Goal: Information Seeking & Learning: Understand process/instructions

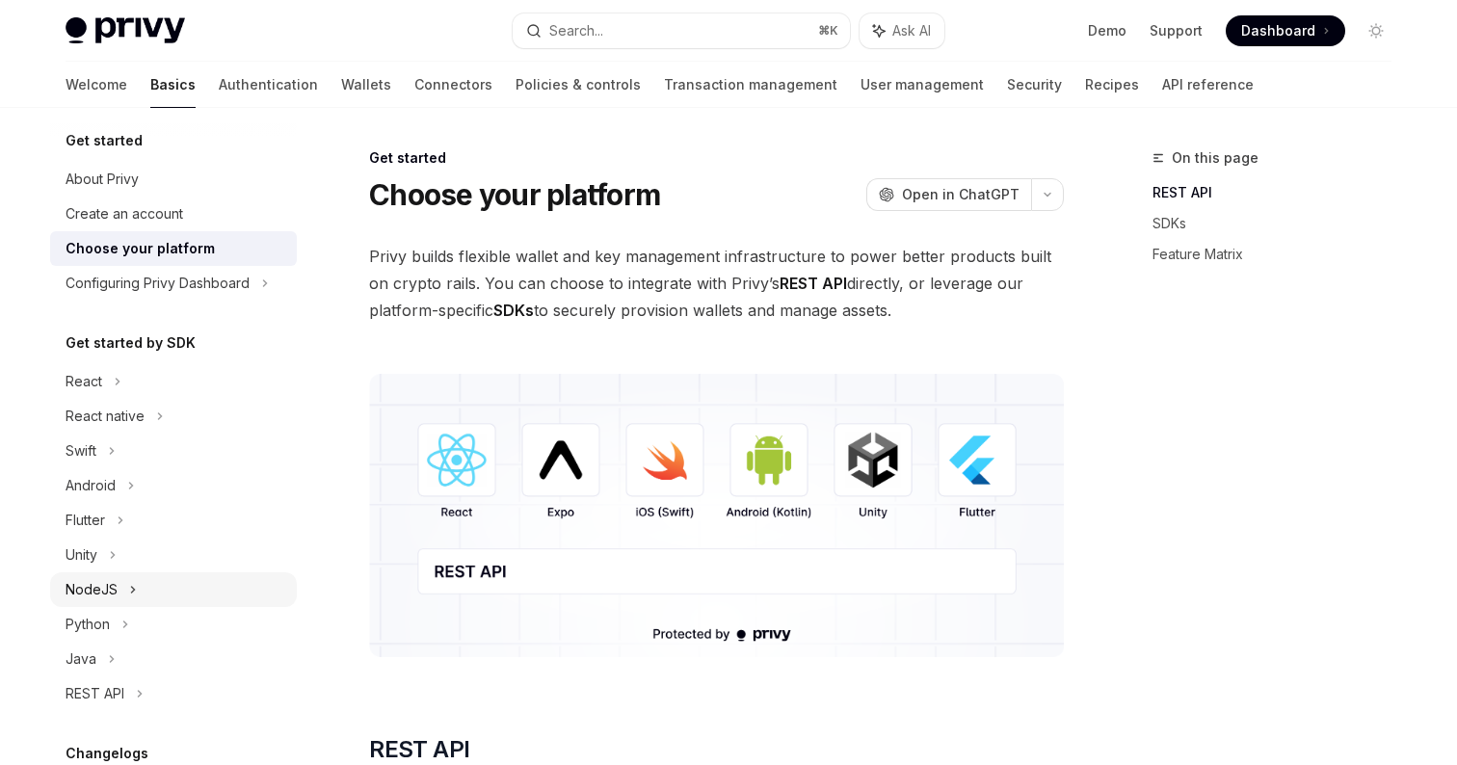
scroll to position [44, 0]
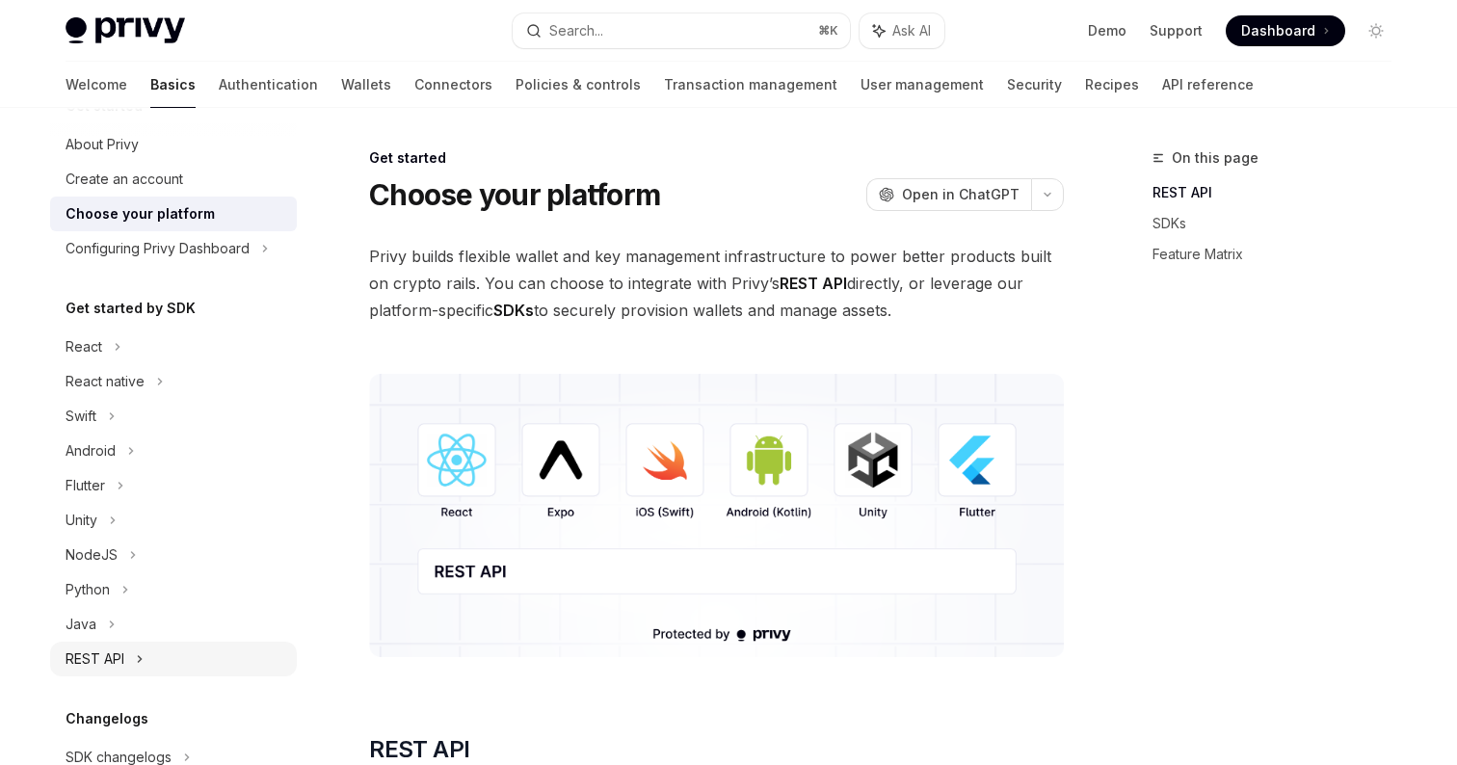
click at [144, 653] on icon at bounding box center [140, 659] width 8 height 23
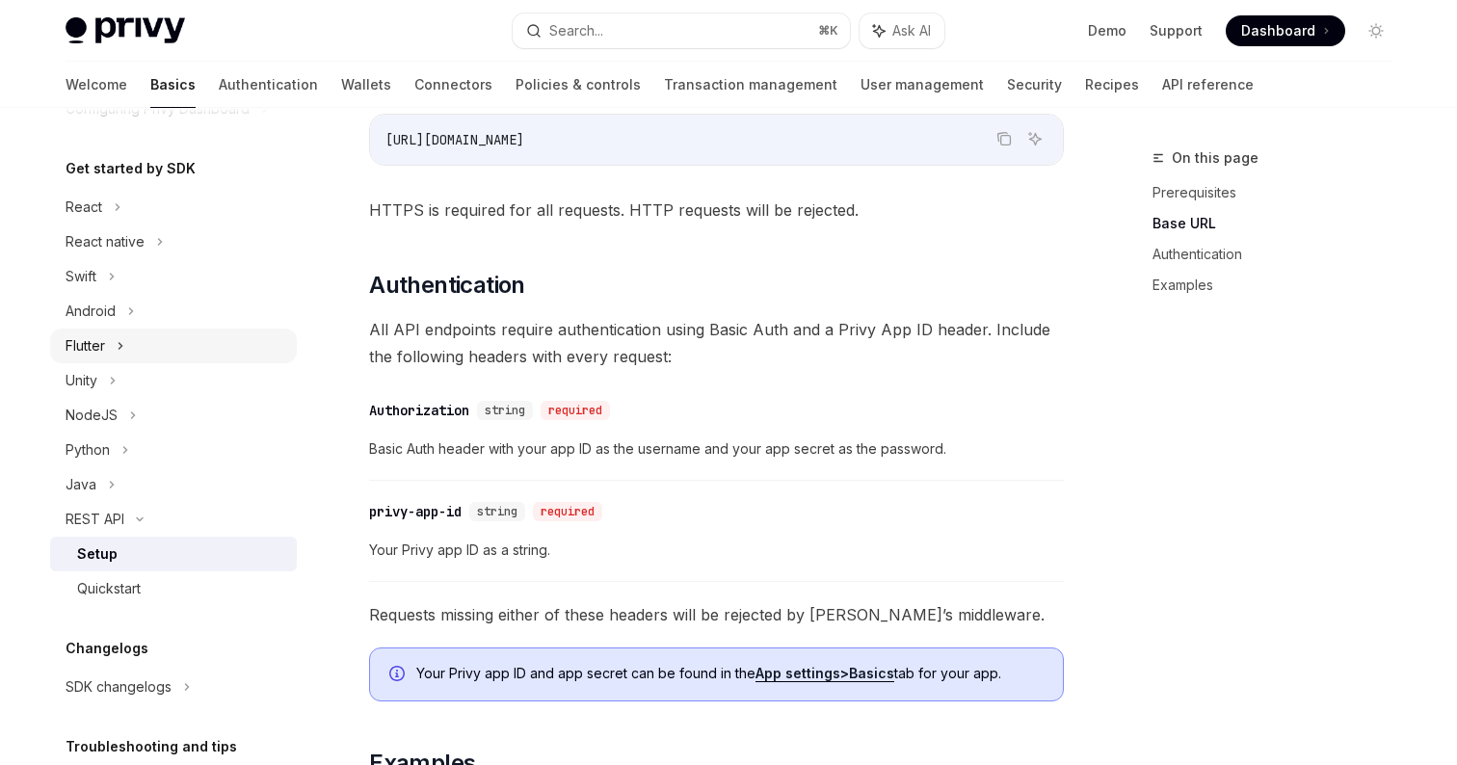
scroll to position [183, 0]
click at [120, 209] on icon at bounding box center [118, 208] width 8 height 23
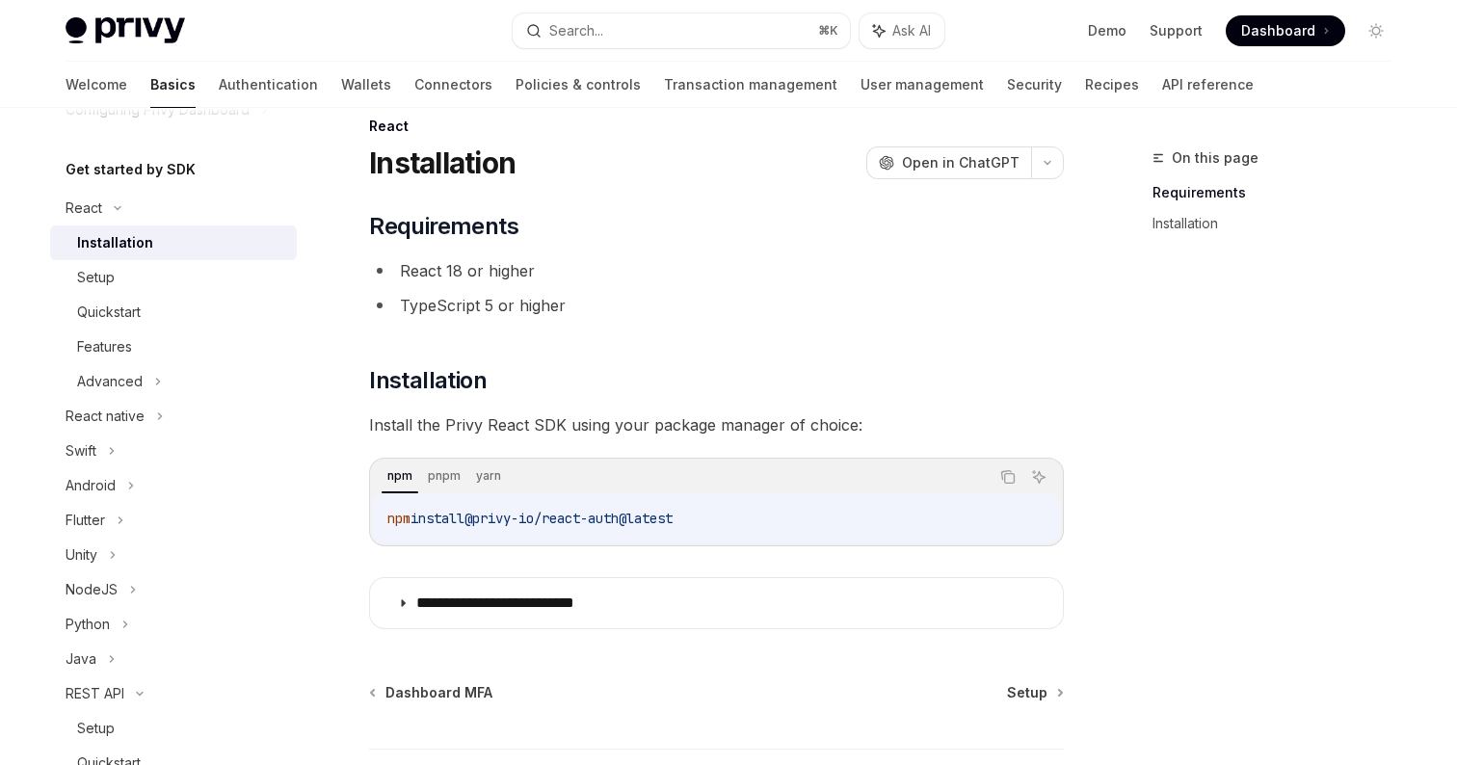
scroll to position [3, 0]
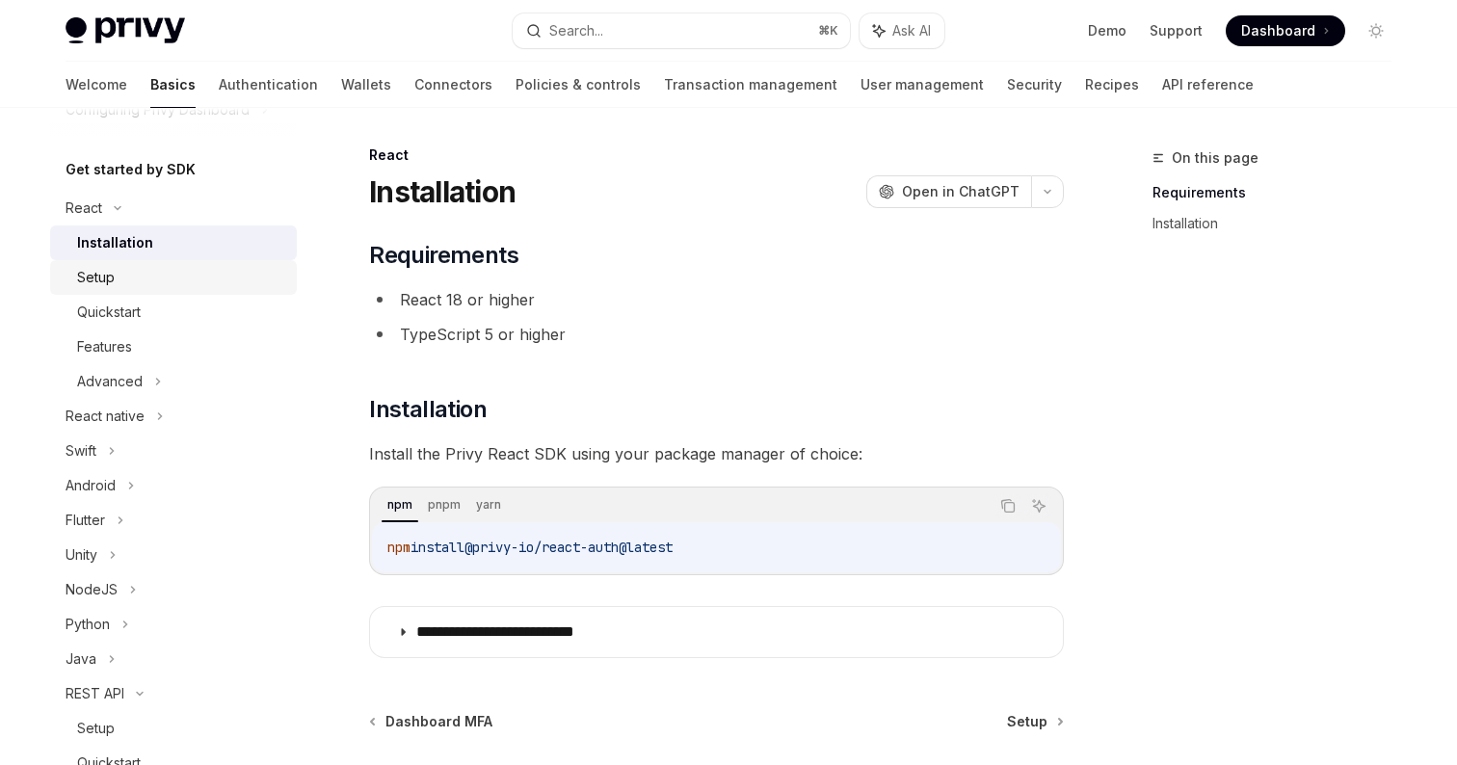
click at [144, 279] on div "Setup" at bounding box center [181, 277] width 208 height 23
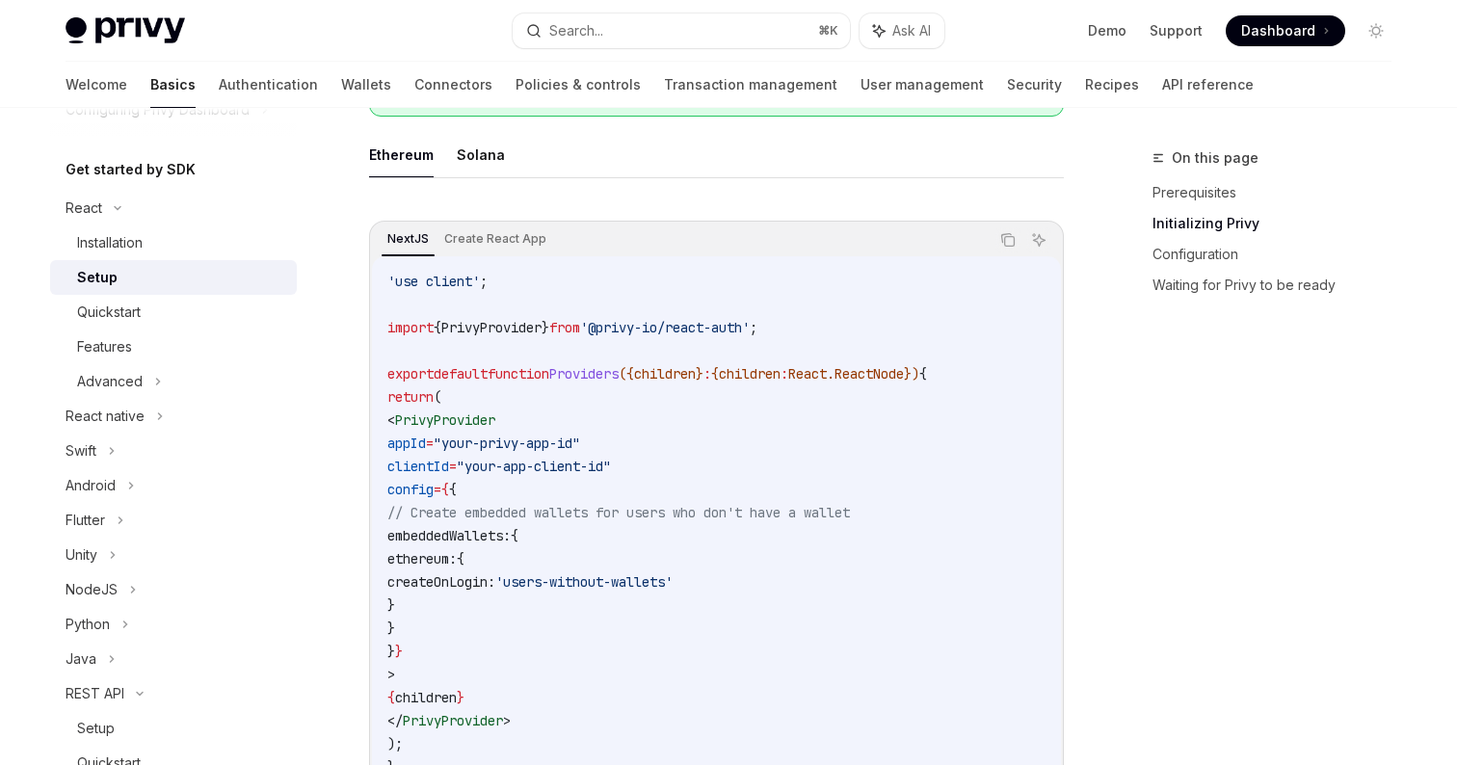
scroll to position [659, 0]
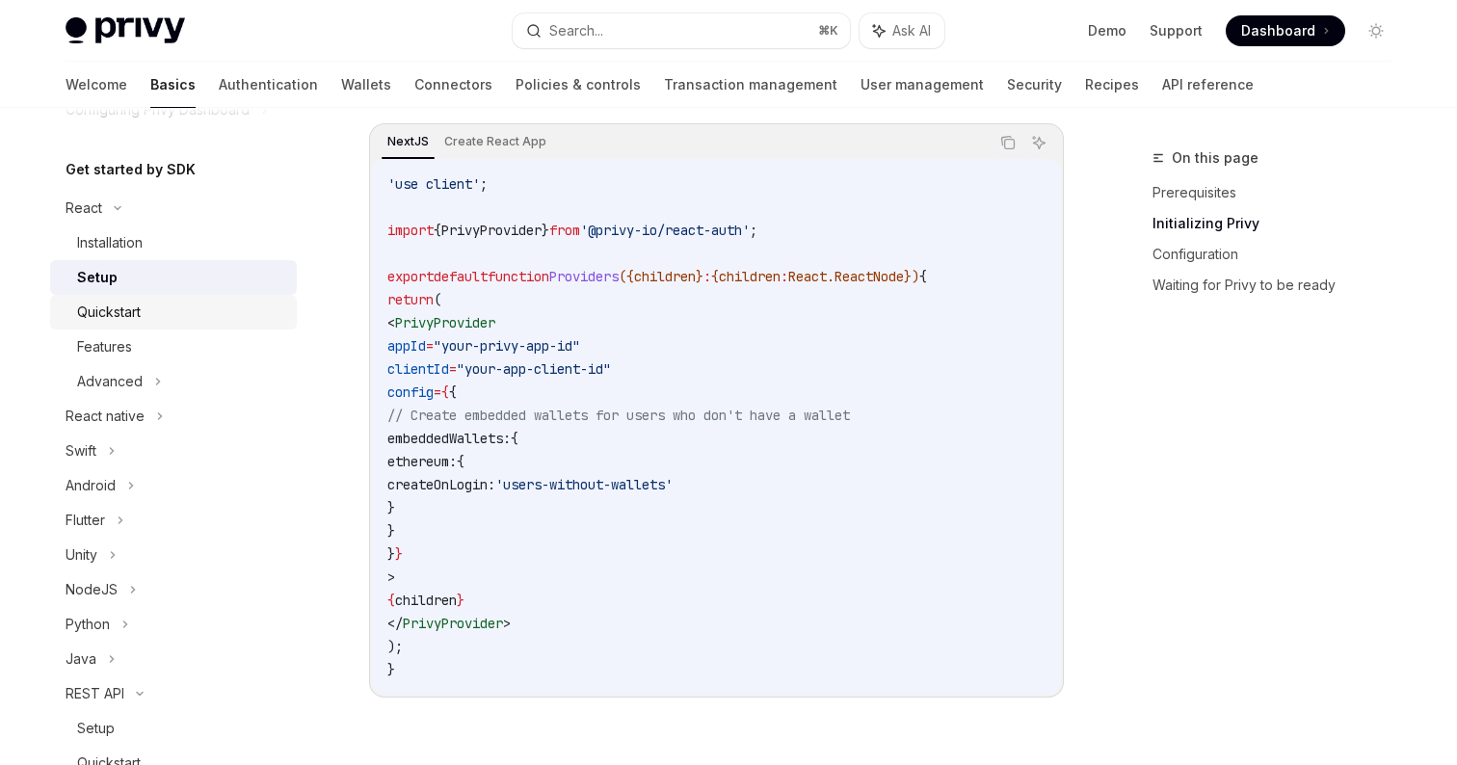
click at [149, 303] on div "Quickstart" at bounding box center [181, 312] width 208 height 23
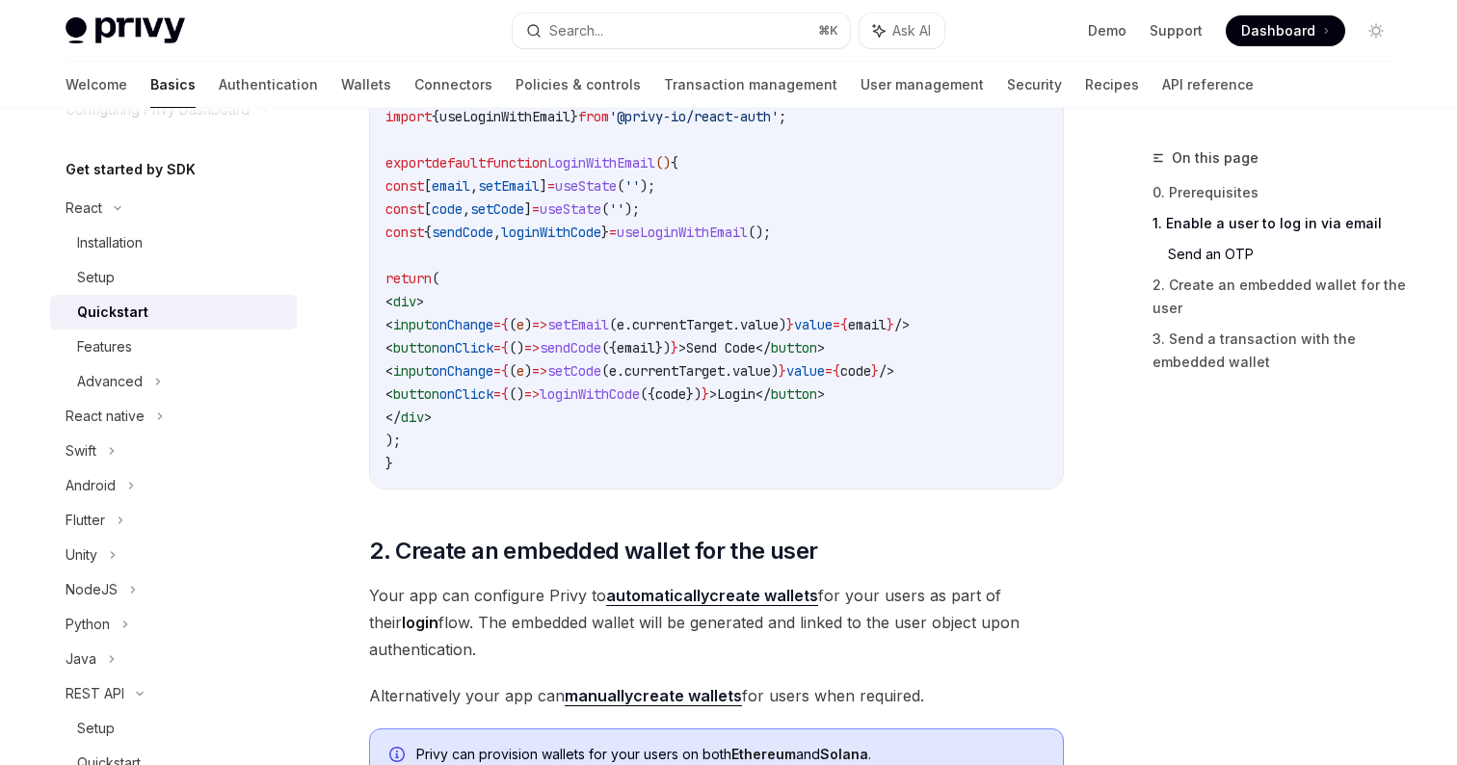
scroll to position [975, 0]
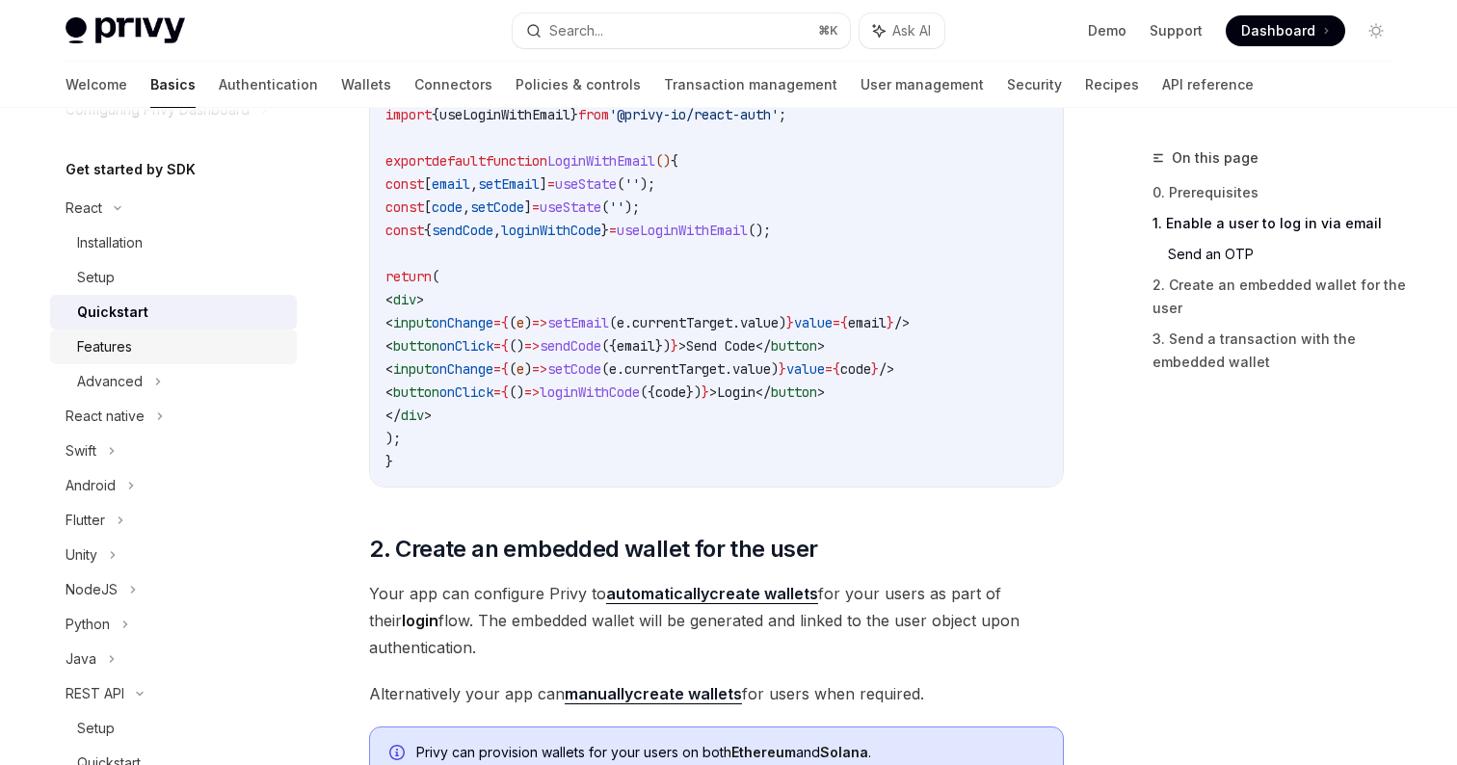
click at [143, 353] on div "Features" at bounding box center [181, 346] width 208 height 23
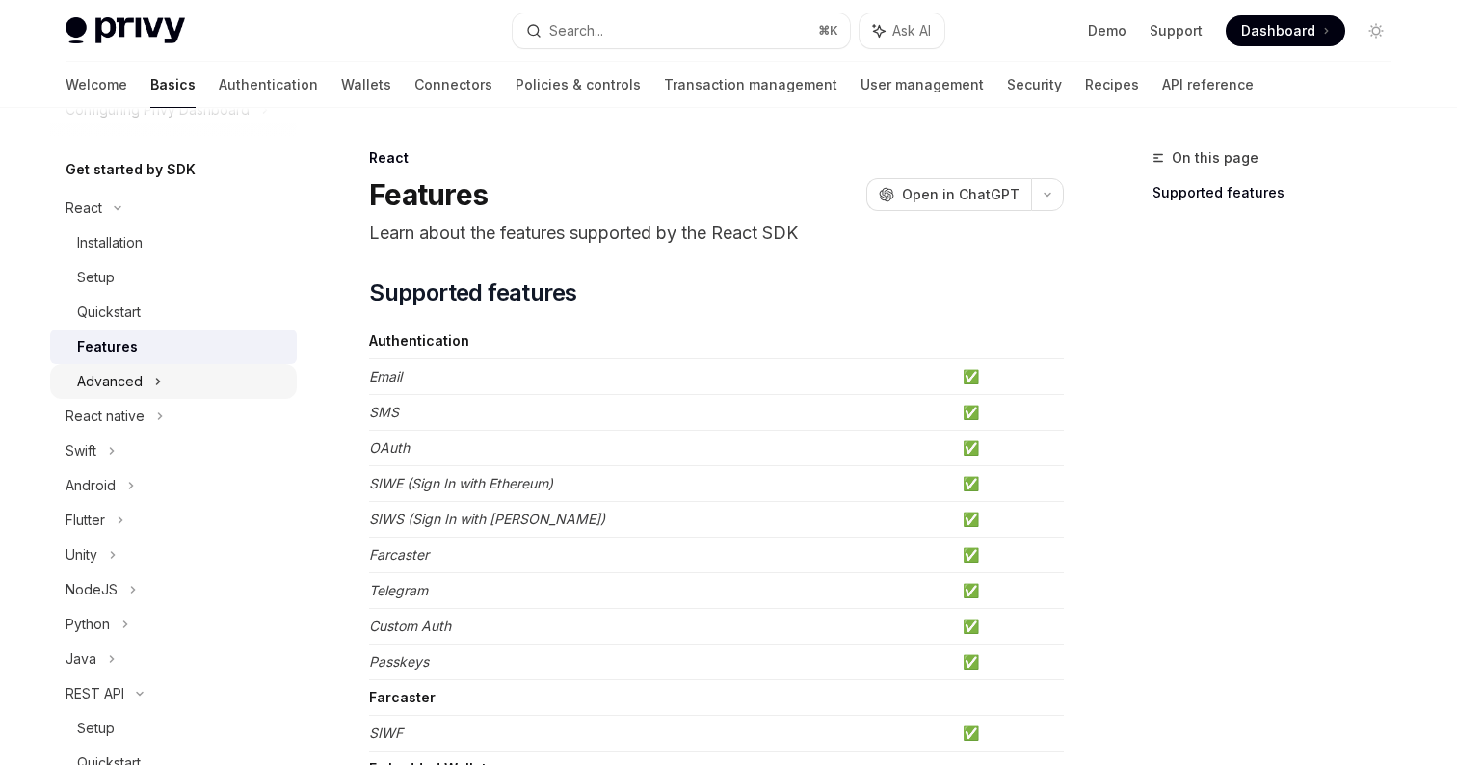
click at [168, 379] on div "Advanced" at bounding box center [173, 381] width 247 height 35
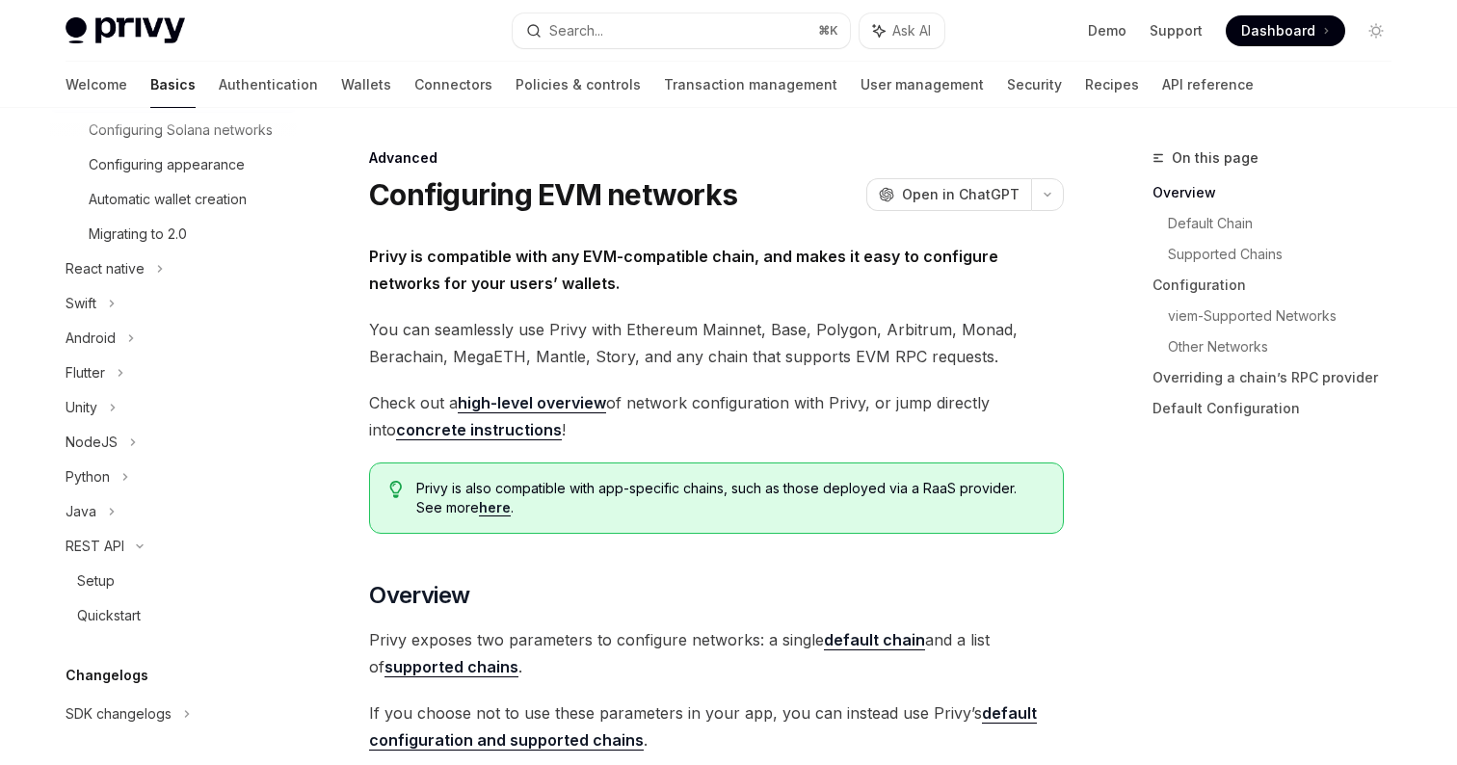
scroll to position [513, 0]
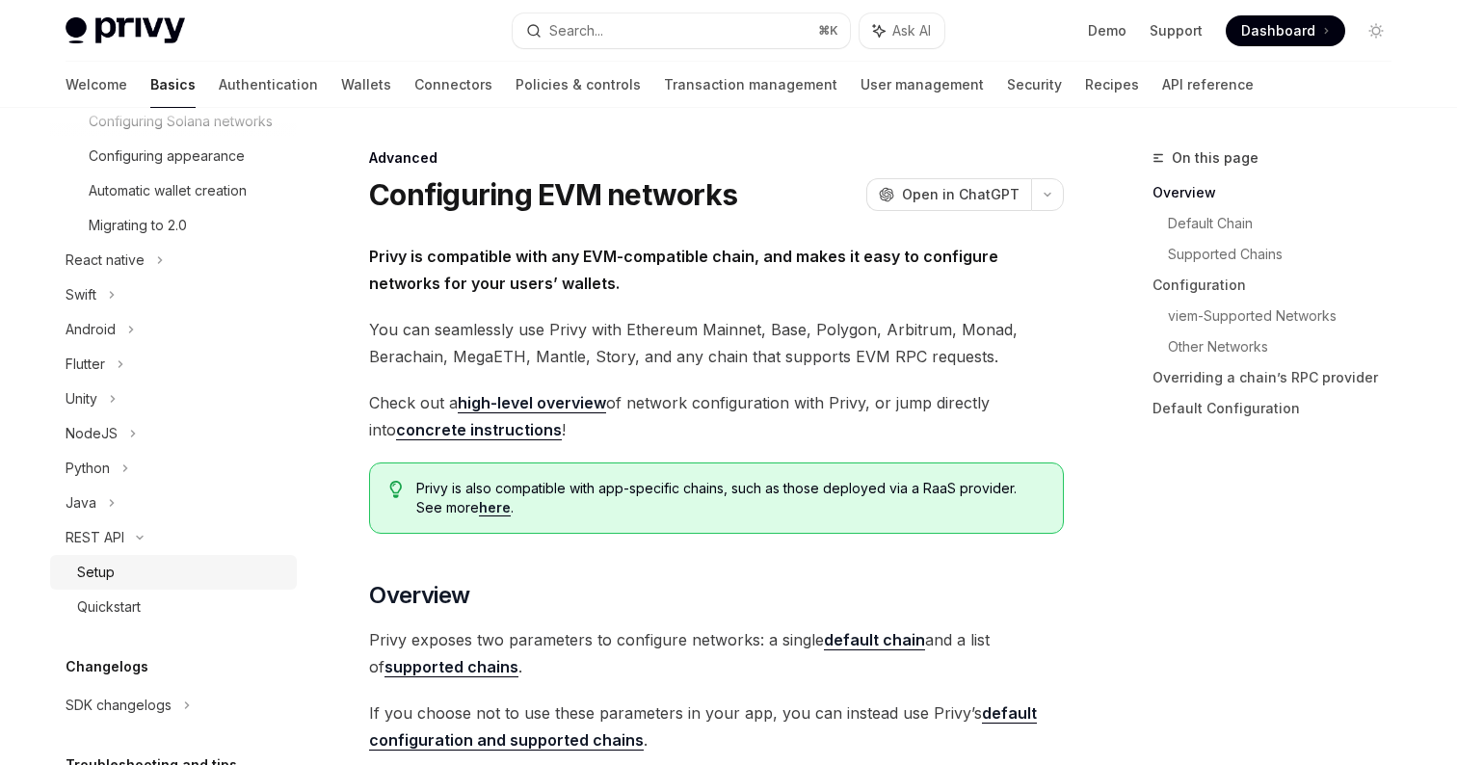
click at [134, 567] on div "Setup" at bounding box center [181, 572] width 208 height 23
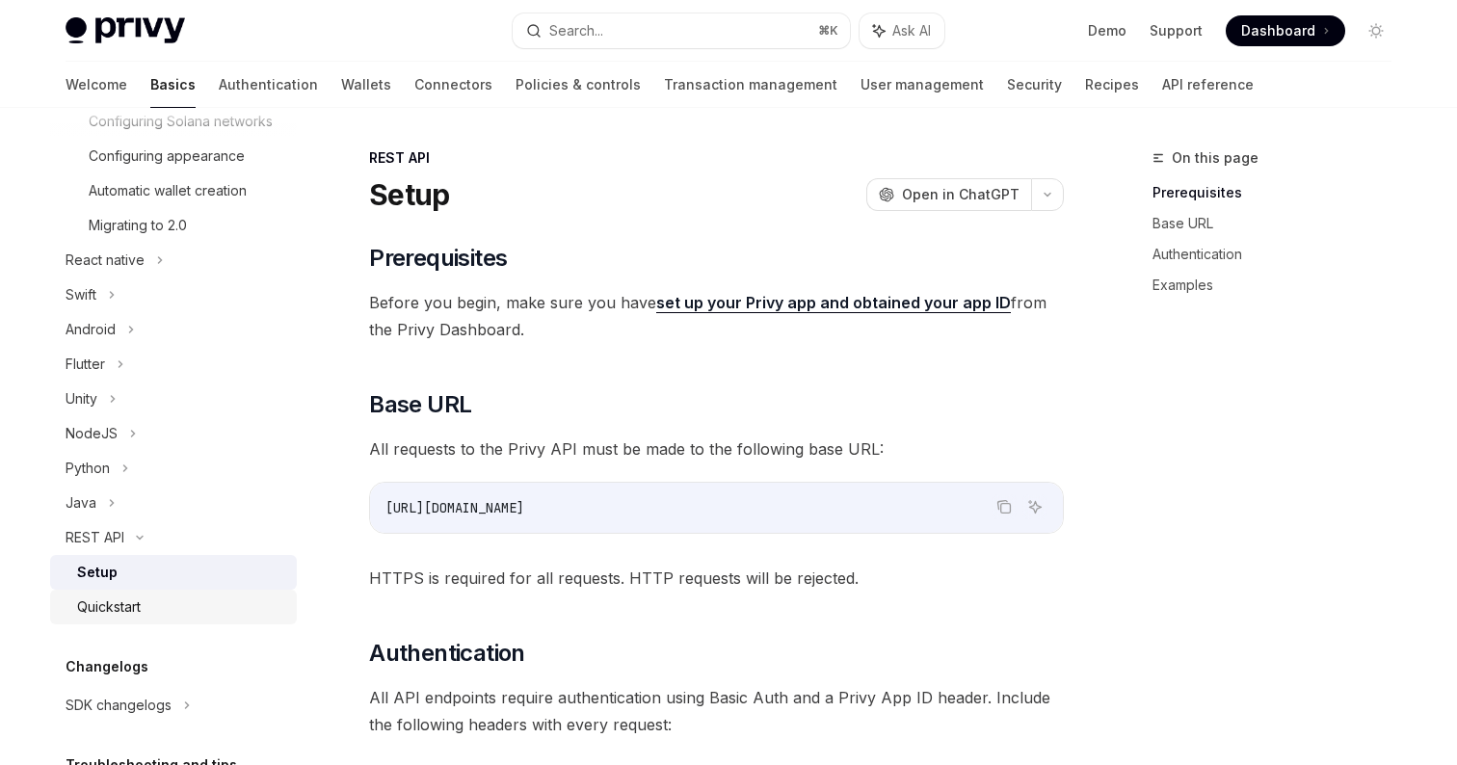
click at [137, 611] on div "Quickstart" at bounding box center [109, 607] width 64 height 23
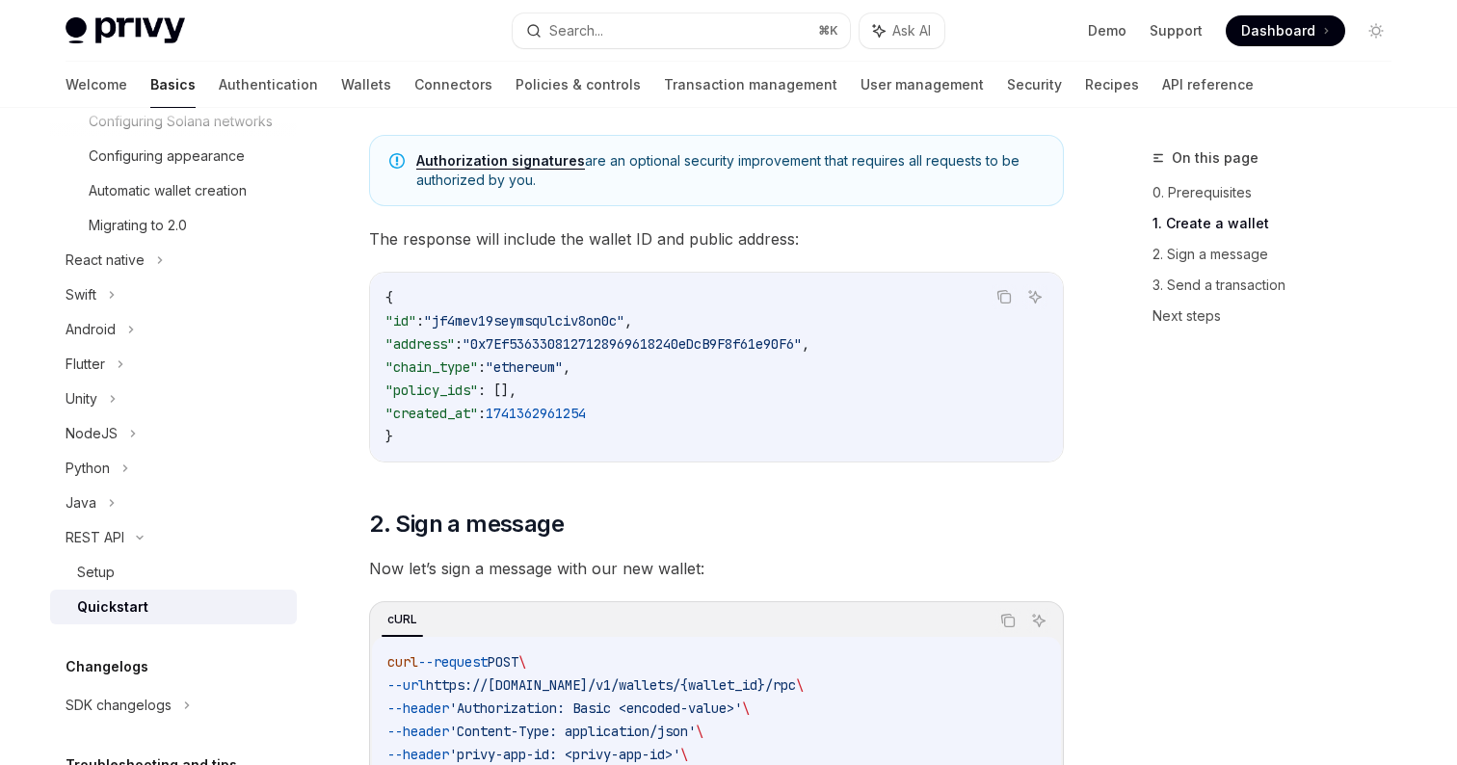
scroll to position [661, 0]
click at [206, 577] on div "Setup" at bounding box center [181, 572] width 208 height 23
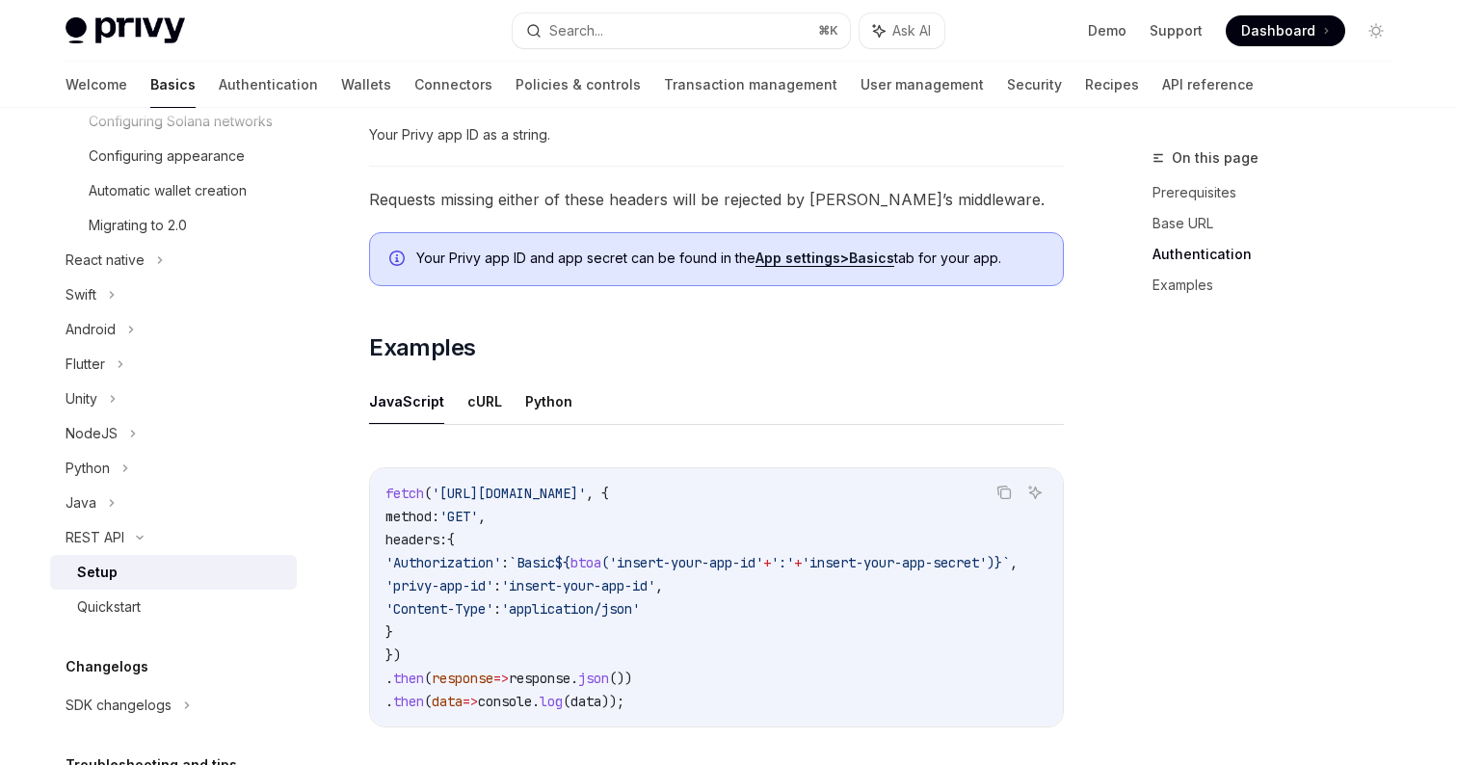
scroll to position [788, 0]
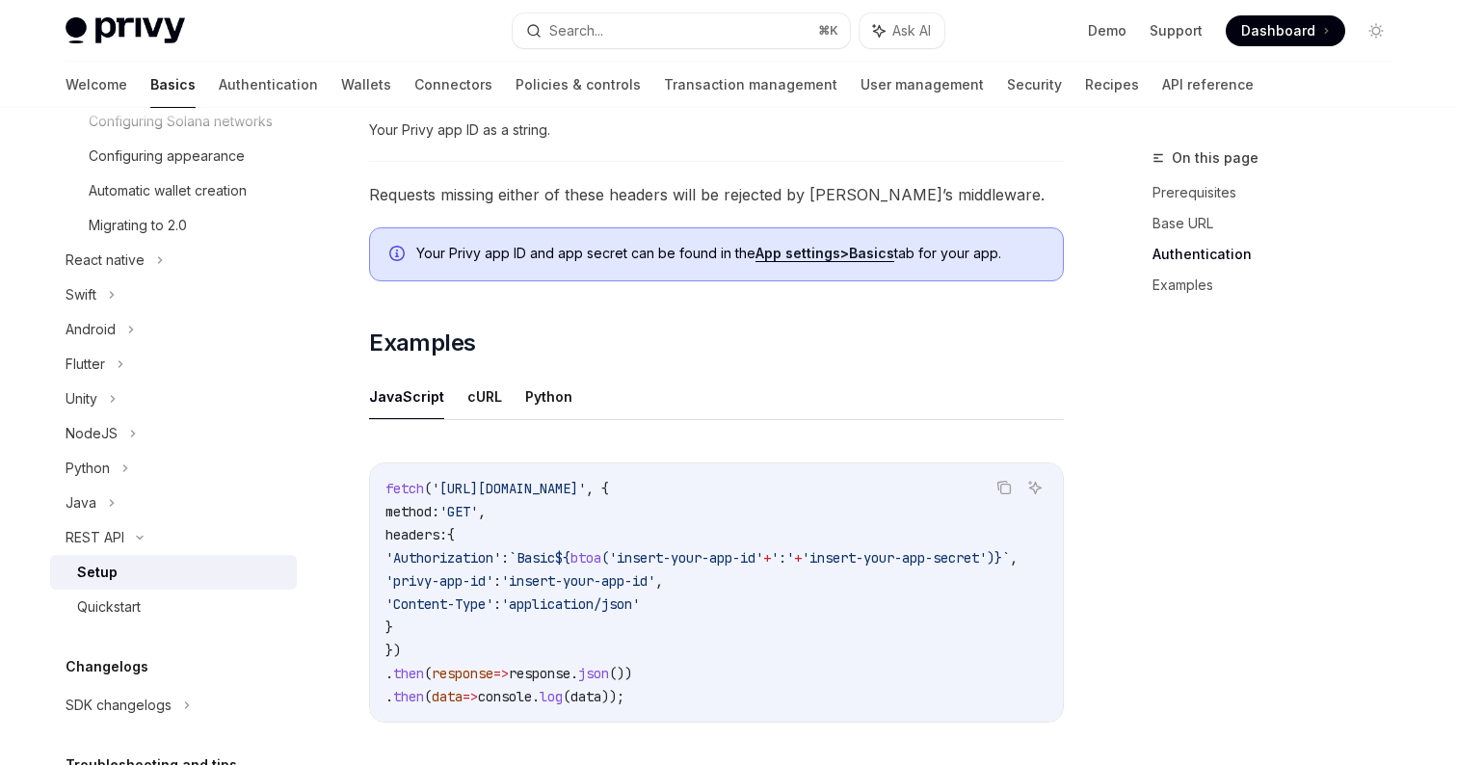
click at [569, 407] on ul "JavaScript cURL Python" at bounding box center [716, 397] width 695 height 46
click at [549, 399] on button "Python" at bounding box center [548, 396] width 47 height 45
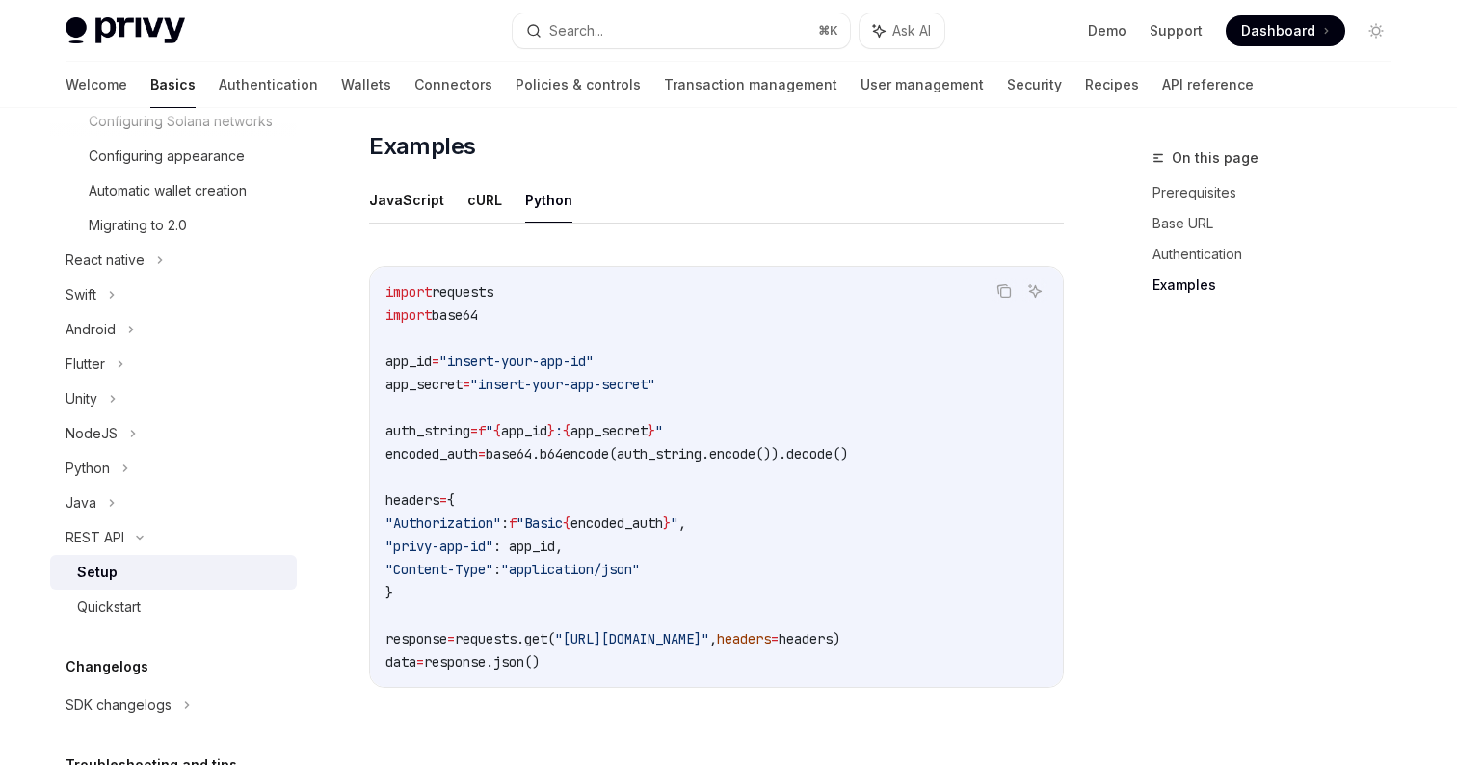
scroll to position [982, 0]
click at [408, 201] on button "JavaScript" at bounding box center [406, 202] width 75 height 45
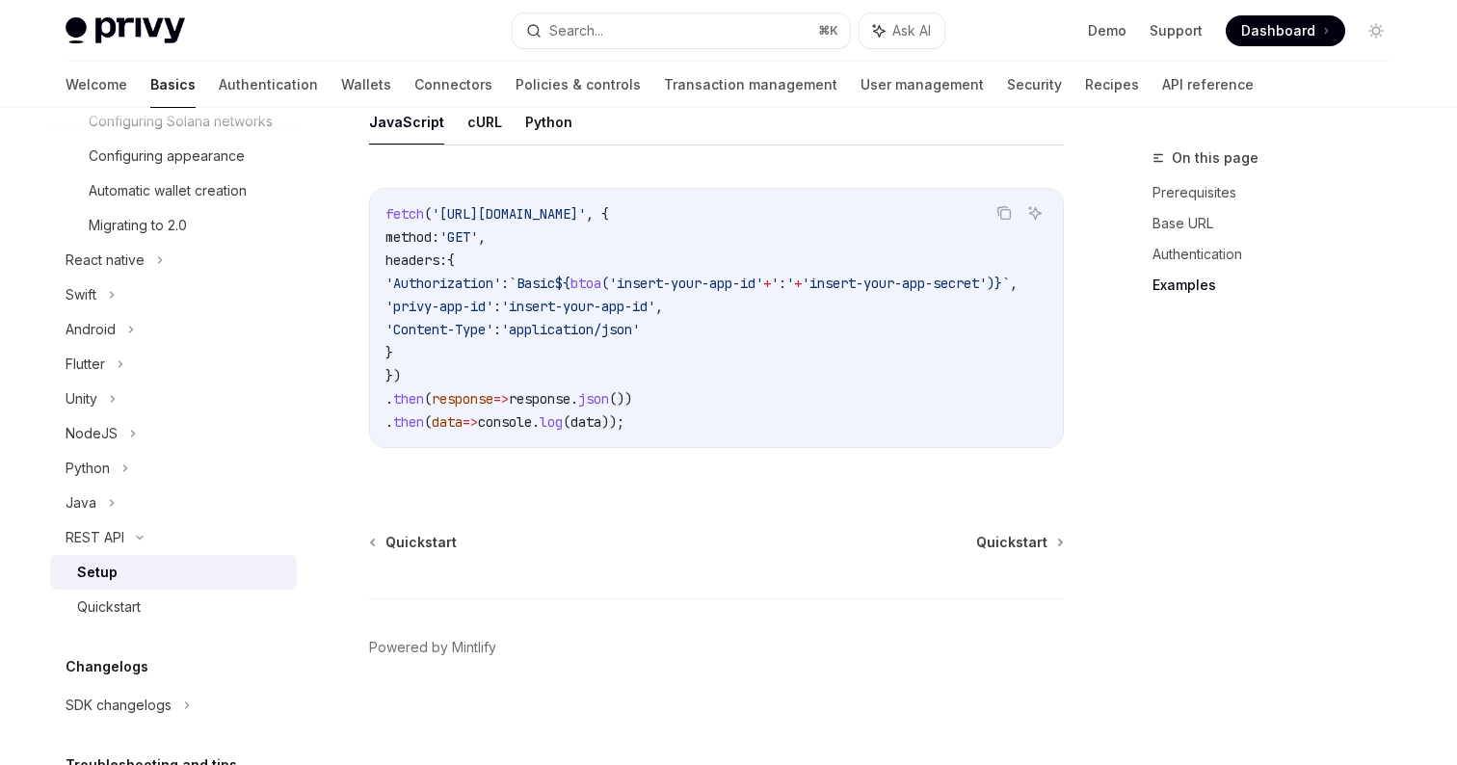
scroll to position [1063, 0]
click at [474, 115] on button "cURL" at bounding box center [484, 121] width 35 height 45
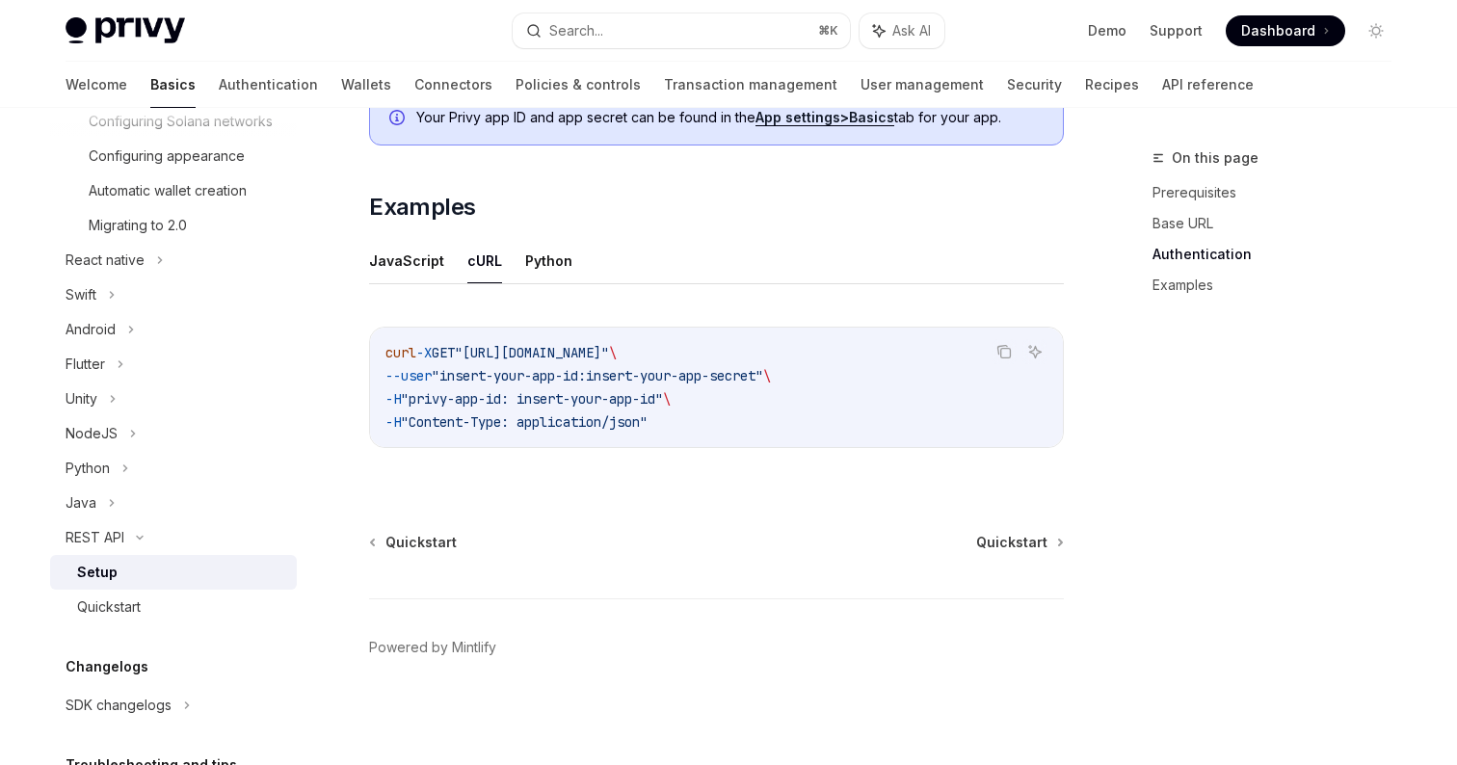
drag, startPoint x: 716, startPoint y: 427, endPoint x: 377, endPoint y: 356, distance: 346.7
click at [377, 356] on div "curl -X GET "https://api.privy.io/v1/wallets" \ --user "insert-your-app-id:inse…" at bounding box center [716, 388] width 693 height 120
click at [1000, 349] on icon "Copy the contents from the code block" at bounding box center [1004, 351] width 15 height 15
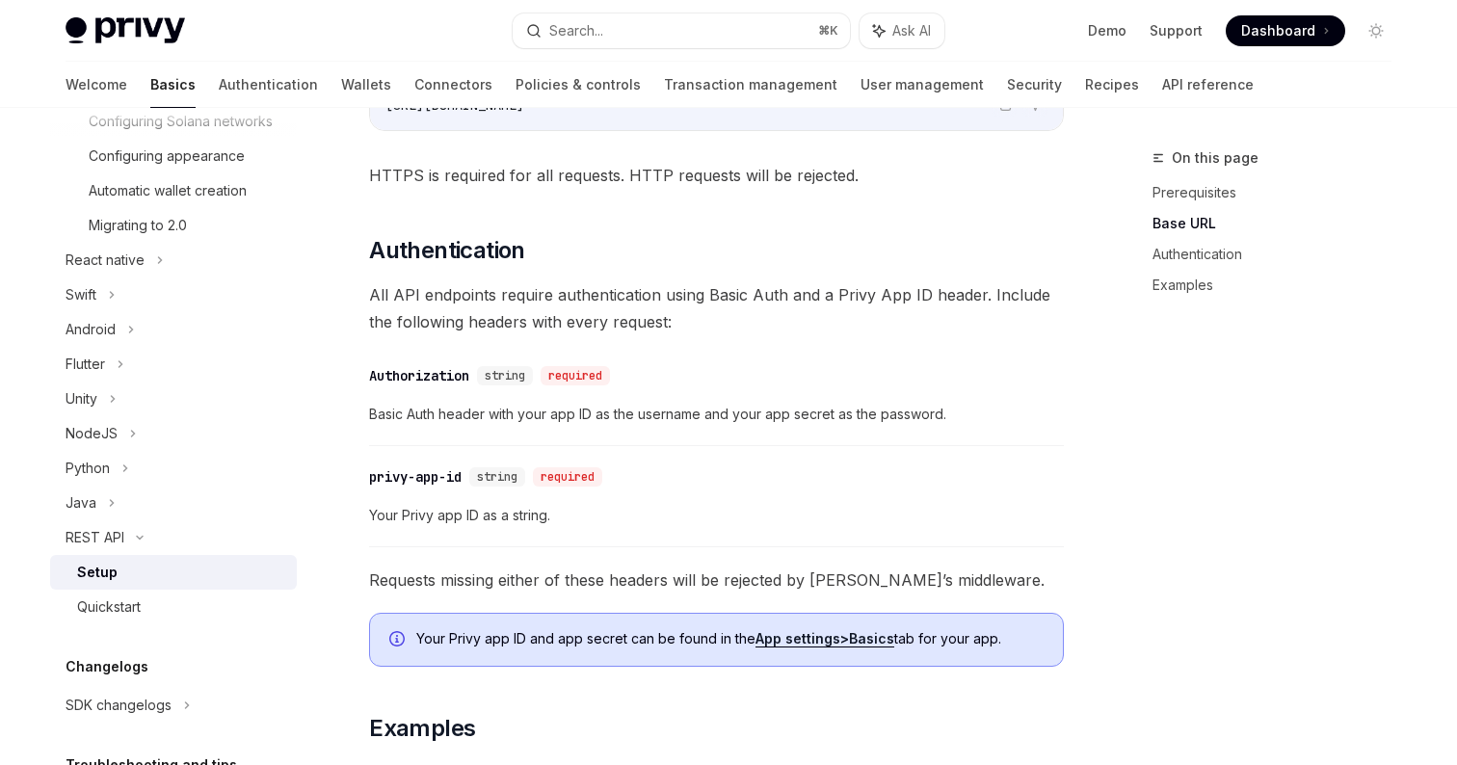
scroll to position [408, 0]
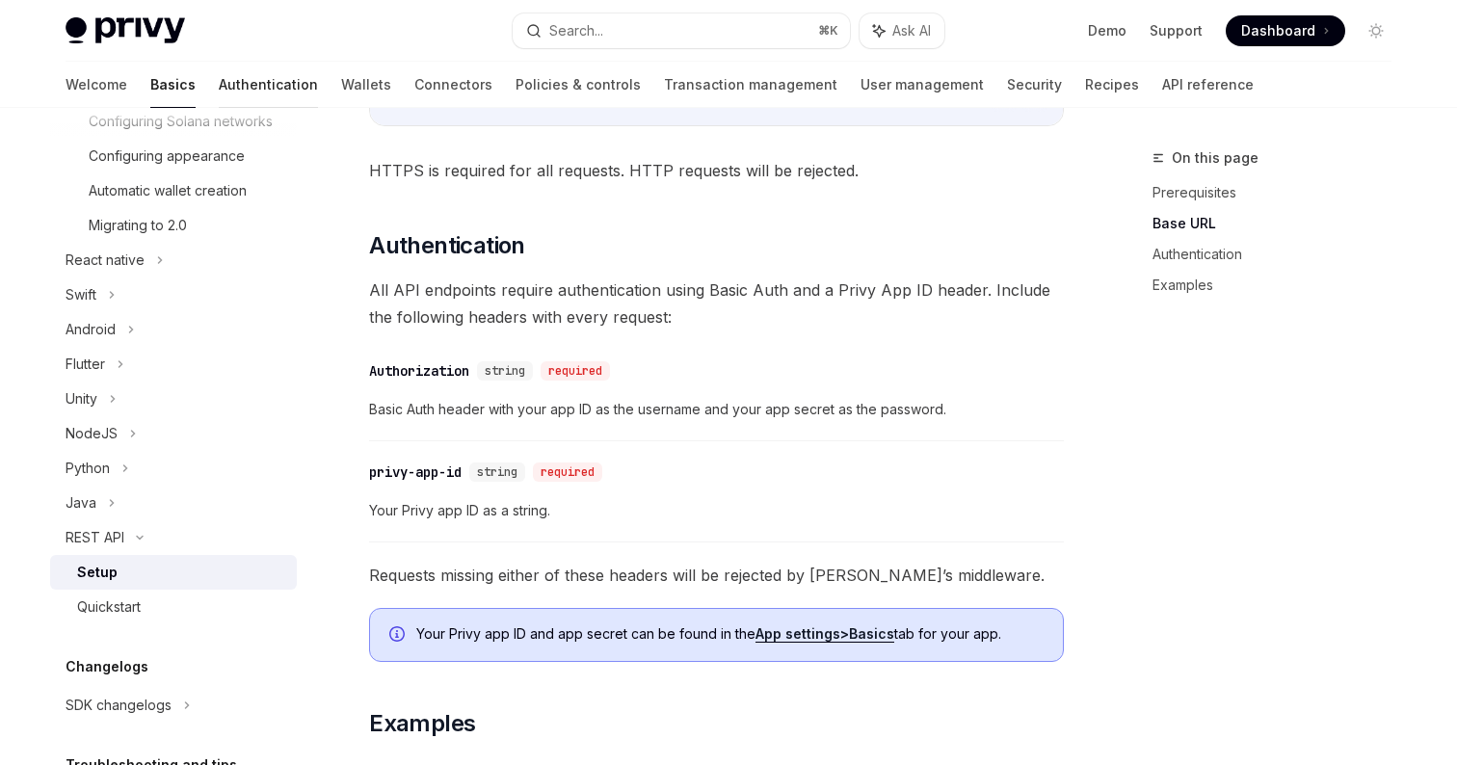
click at [219, 84] on link "Authentication" at bounding box center [268, 85] width 99 height 46
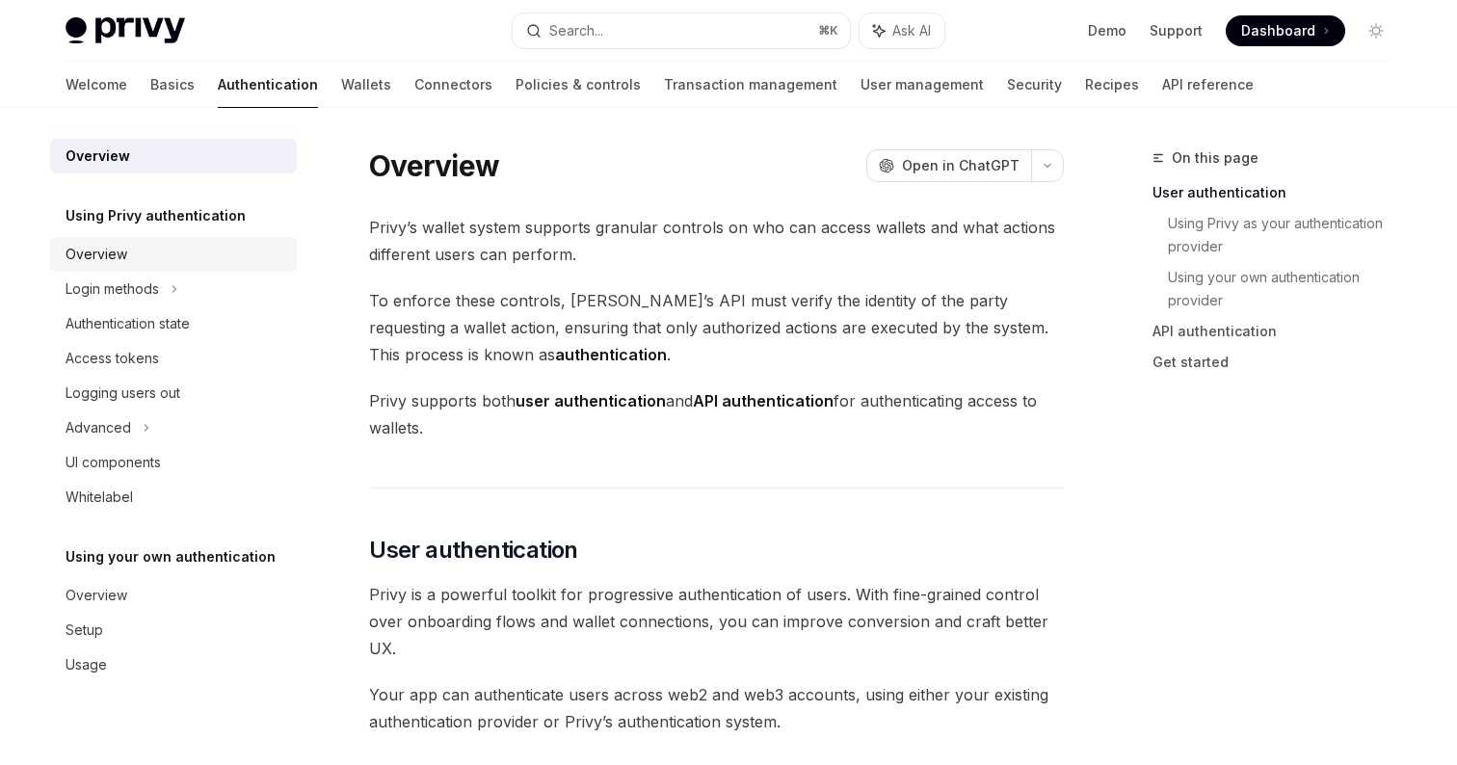
click at [149, 255] on div "Overview" at bounding box center [176, 254] width 220 height 23
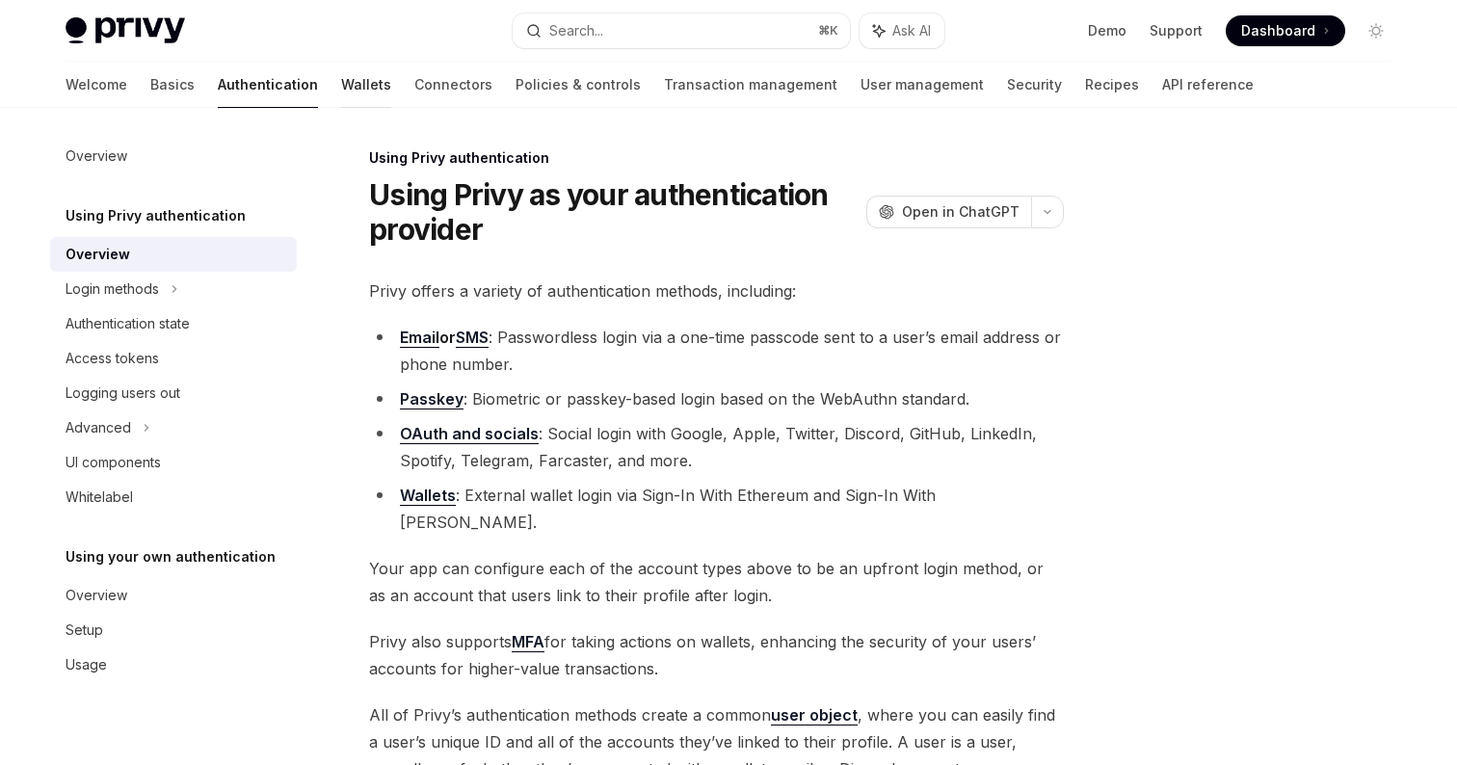
click at [341, 83] on link "Wallets" at bounding box center [366, 85] width 50 height 46
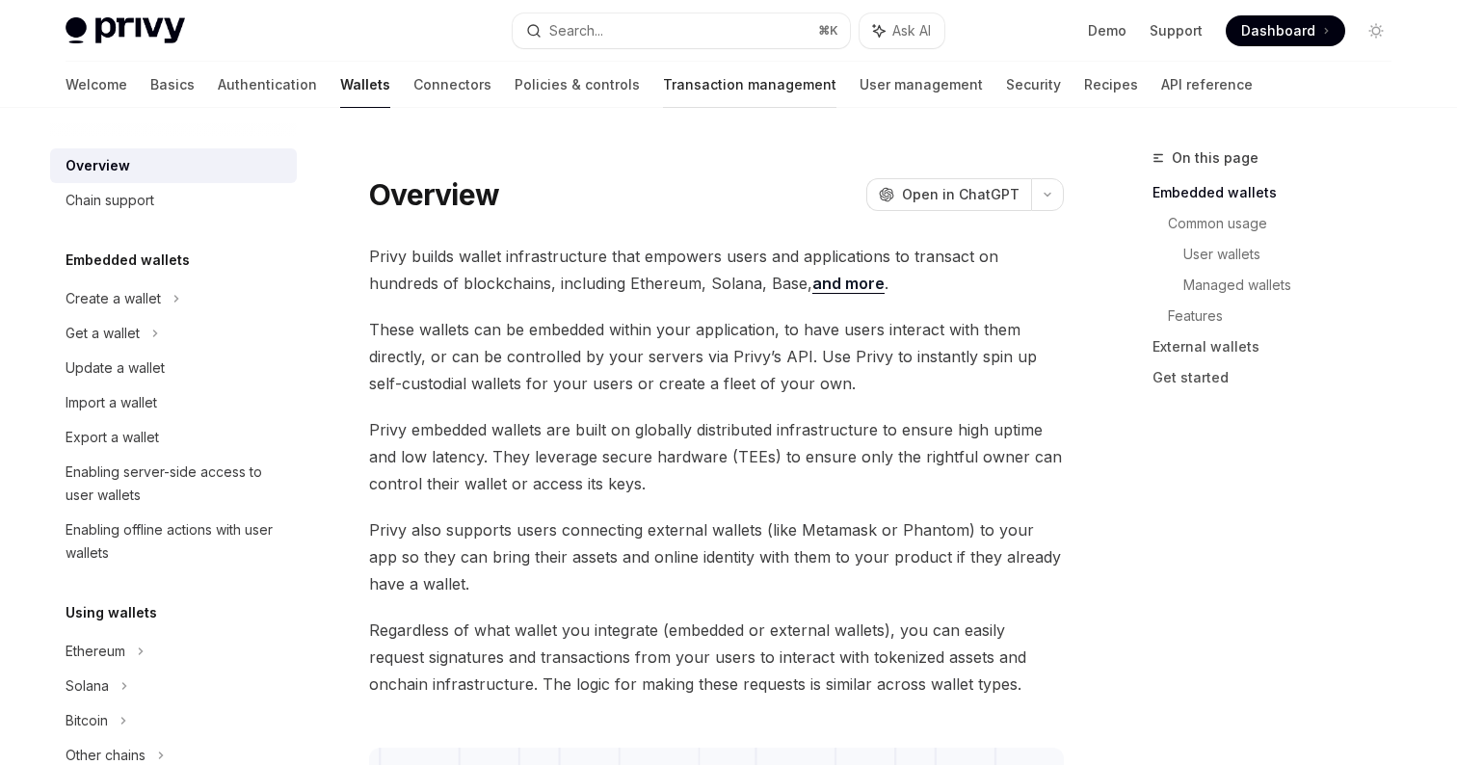
click at [668, 96] on link "Transaction management" at bounding box center [749, 85] width 173 height 46
type textarea "*"
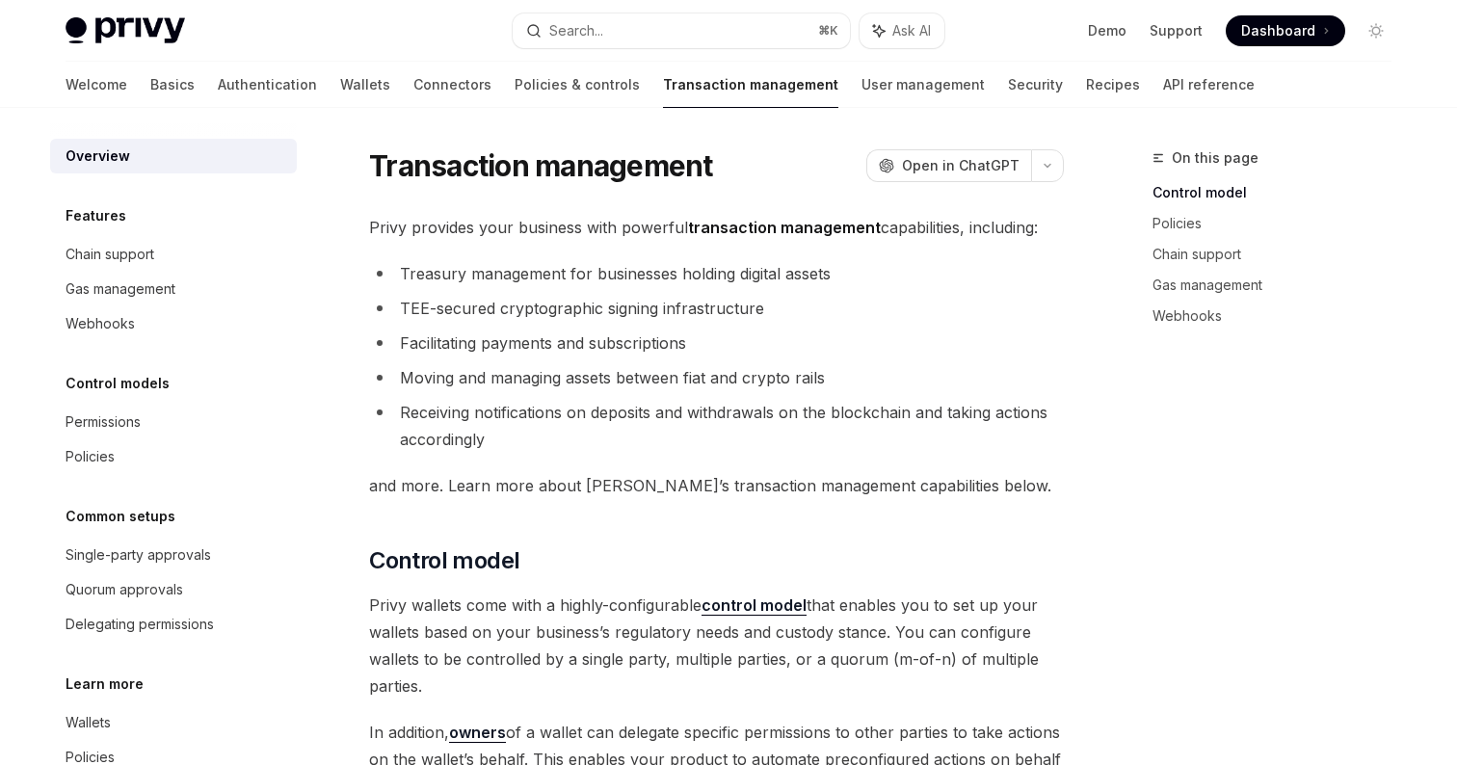
click at [1307, 30] on span "Dashboard" at bounding box center [1278, 30] width 74 height 19
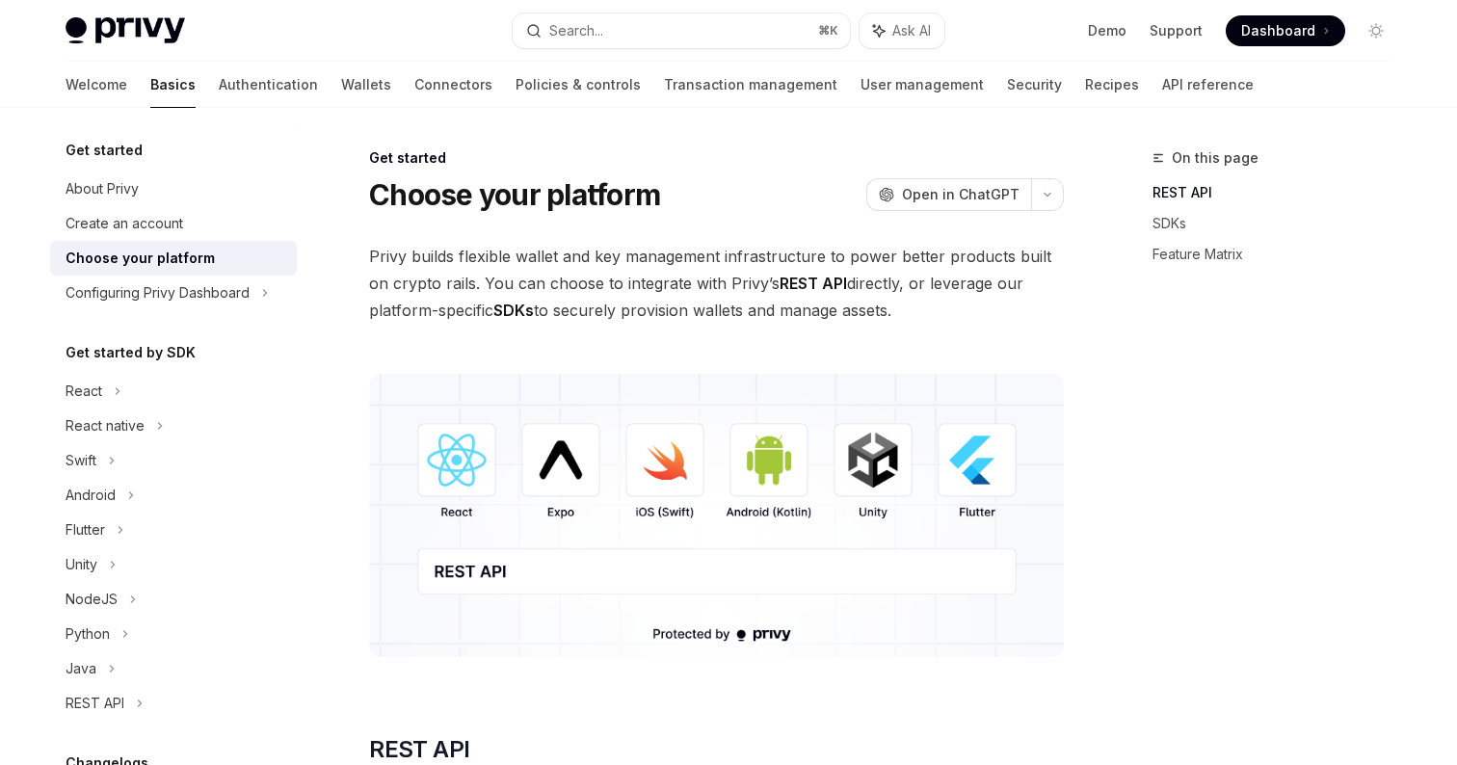
click at [489, 576] on img at bounding box center [716, 515] width 695 height 283
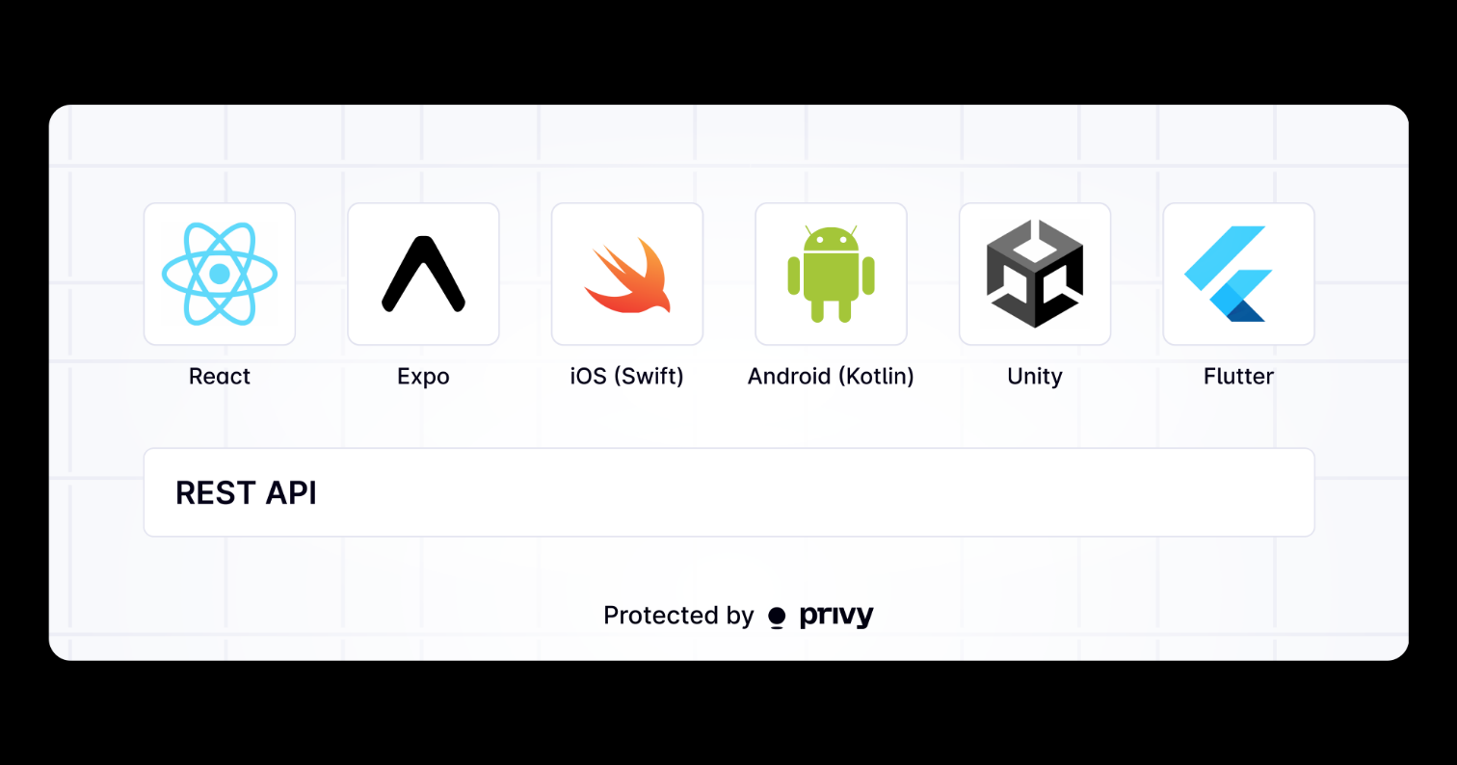
click at [489, 576] on img at bounding box center [728, 383] width 1361 height 556
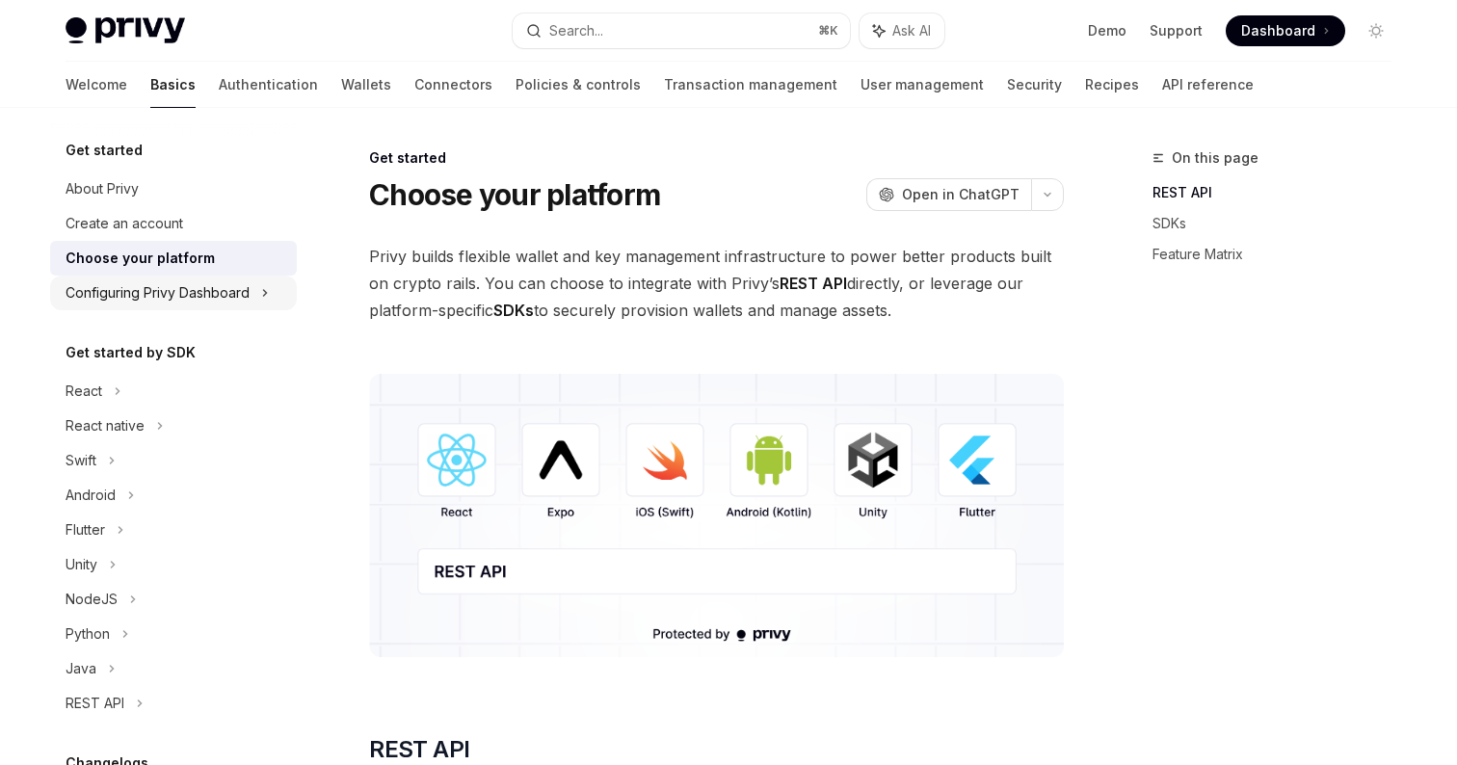
click at [219, 299] on div "Configuring Privy Dashboard" at bounding box center [158, 292] width 184 height 23
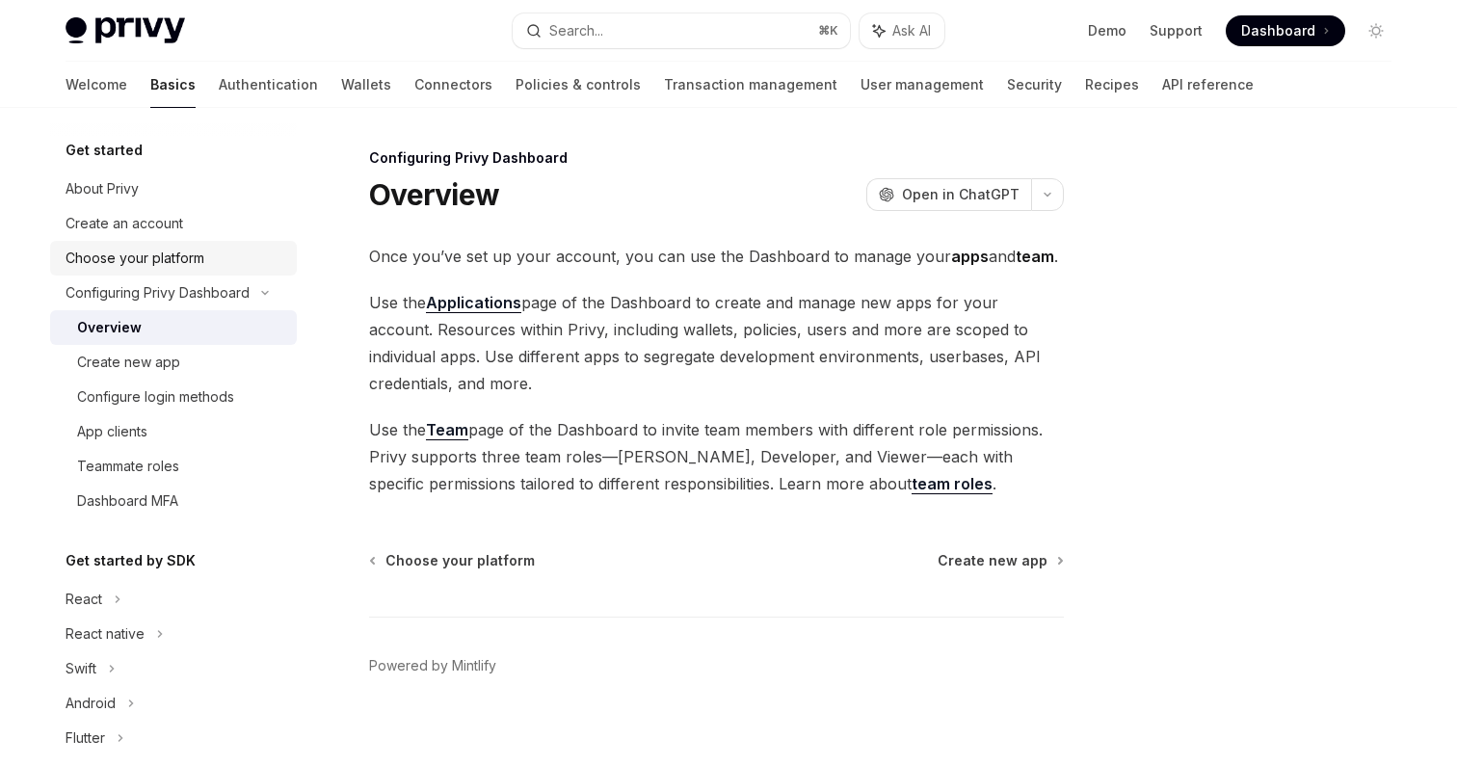
click at [204, 264] on div "Choose your platform" at bounding box center [176, 258] width 220 height 23
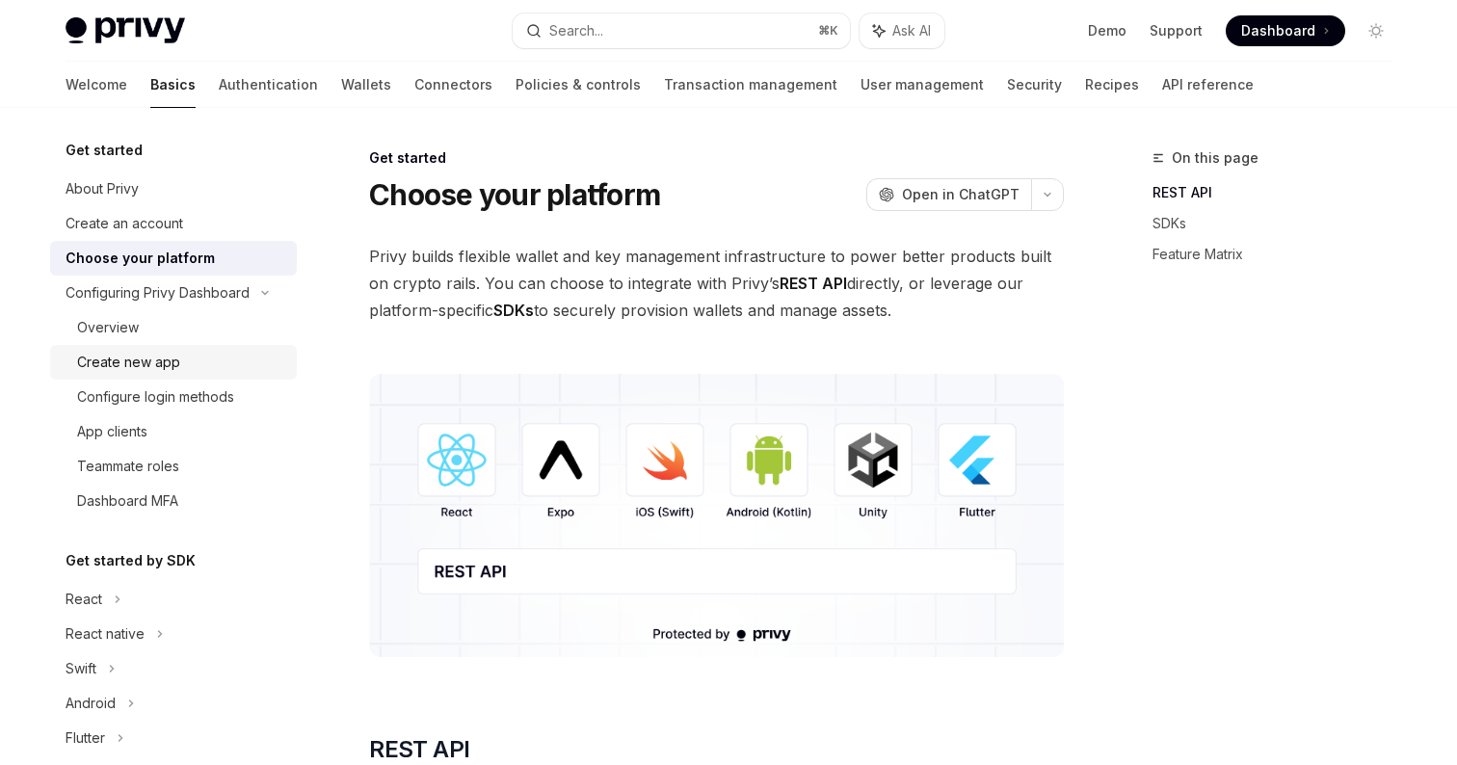
click at [159, 361] on div "Create new app" at bounding box center [128, 362] width 103 height 23
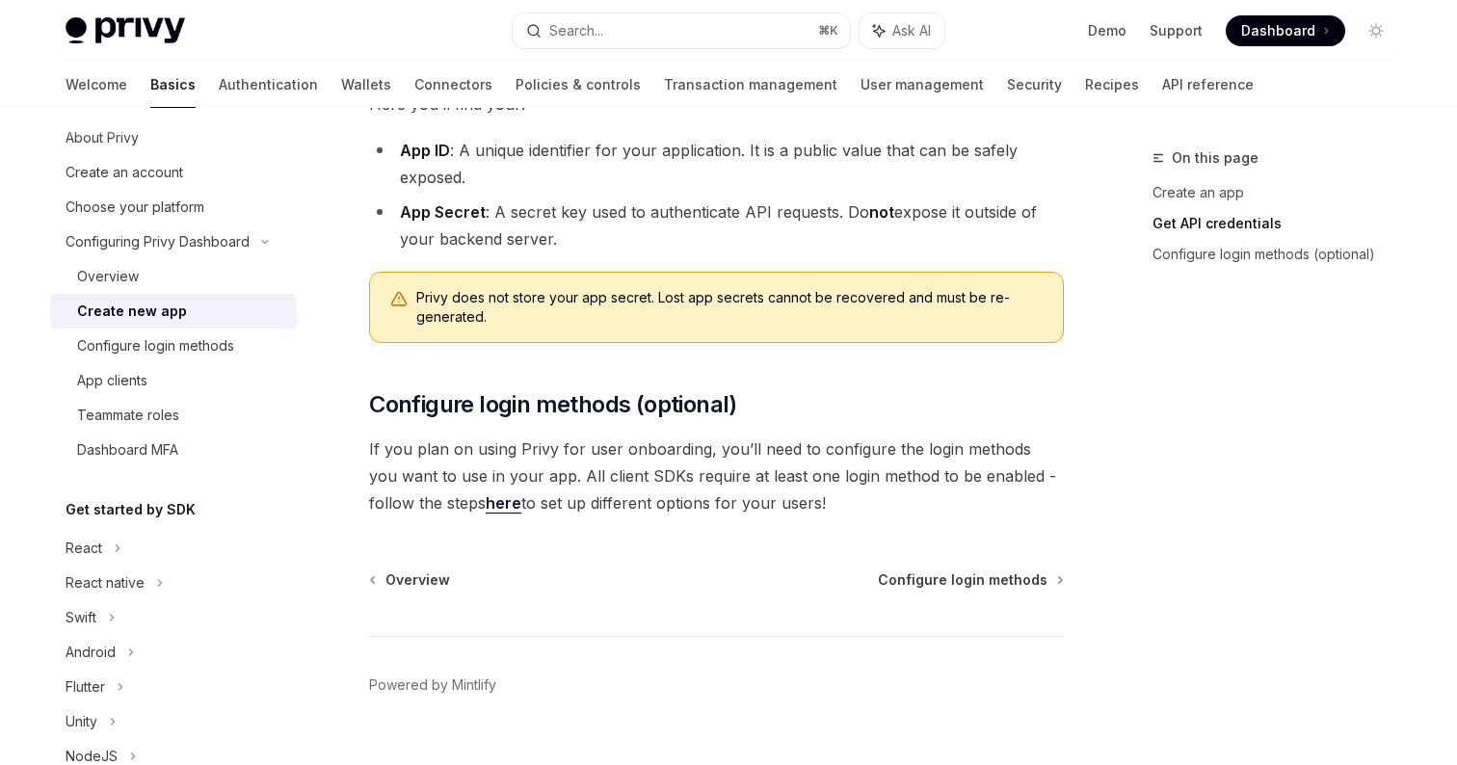
scroll to position [593, 0]
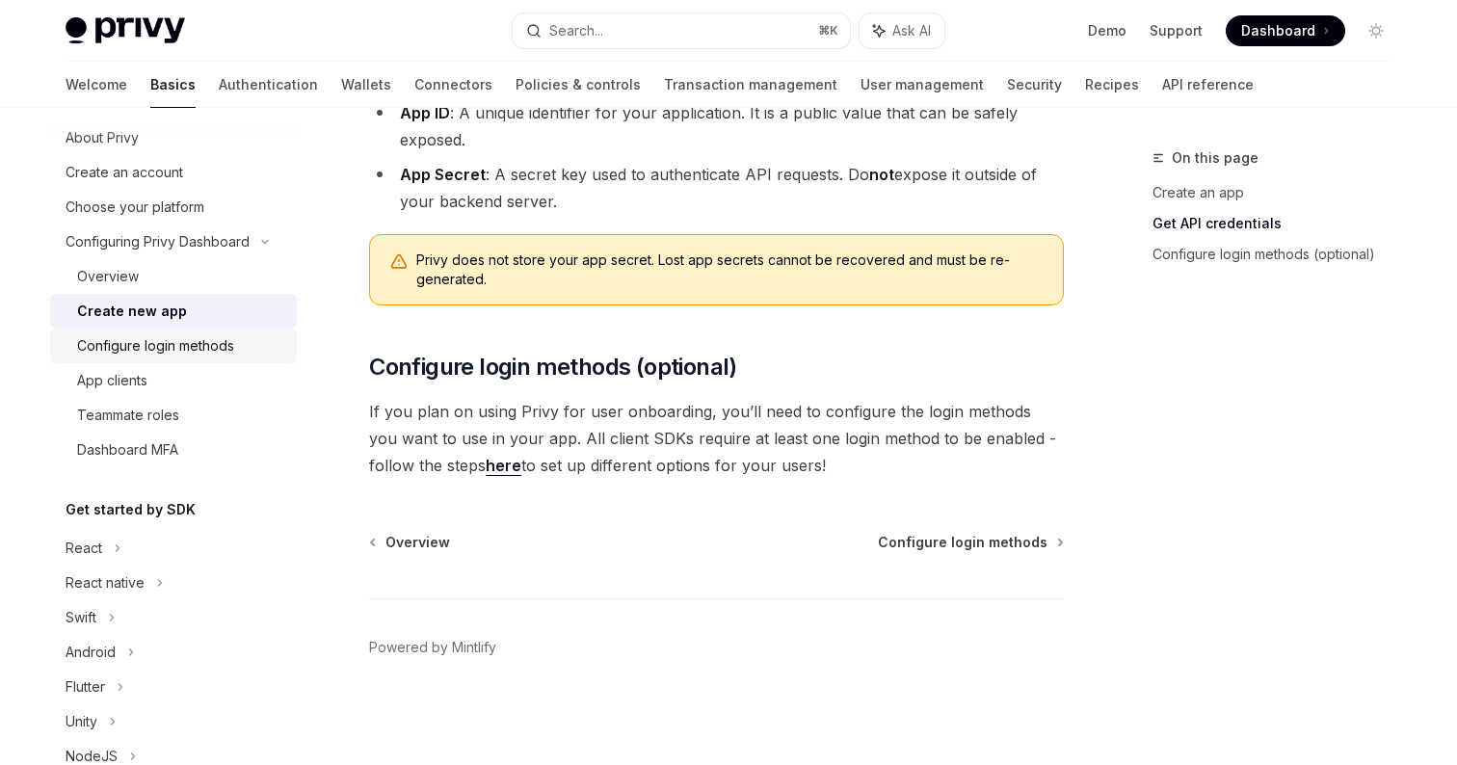
click at [167, 360] on link "Configure login methods" at bounding box center [173, 346] width 247 height 35
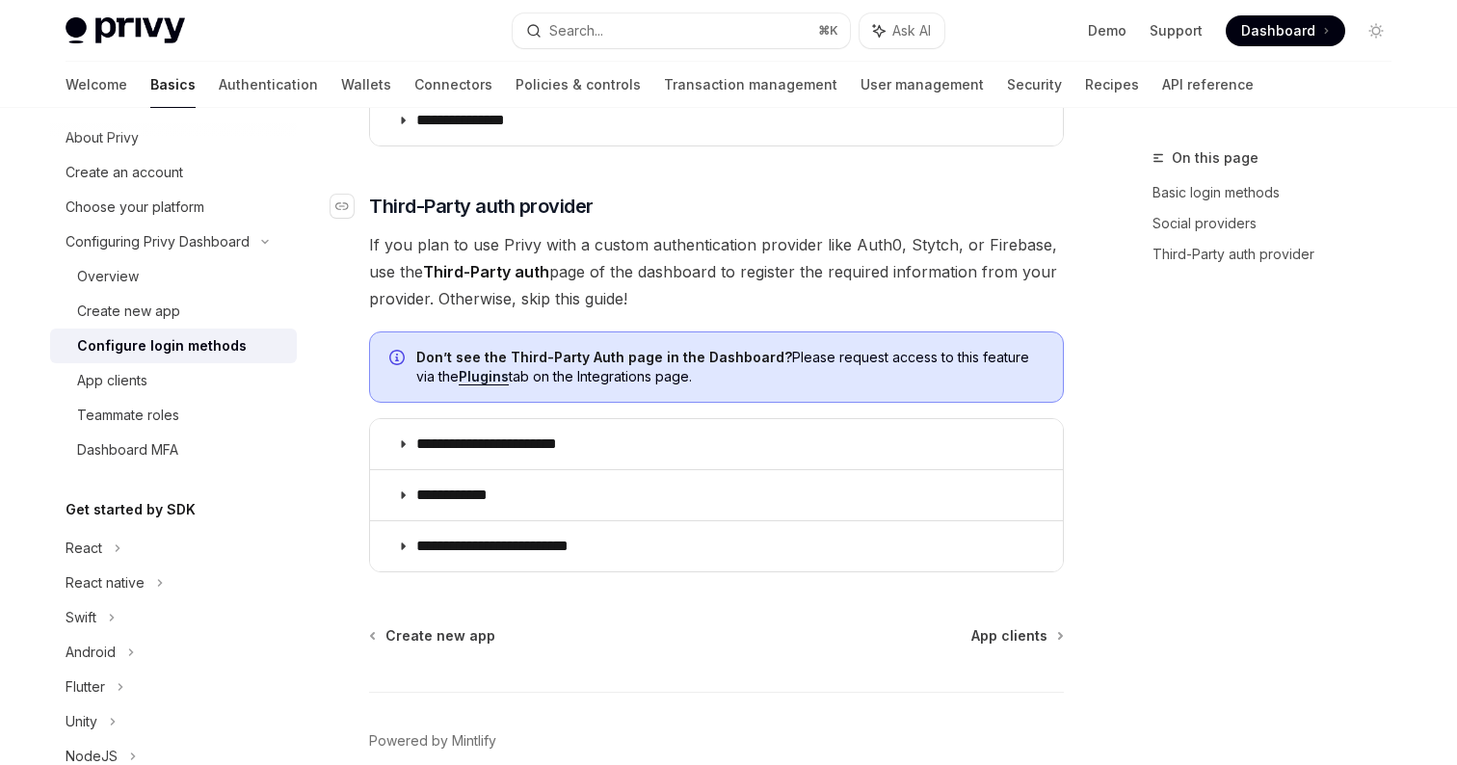
scroll to position [1082, 0]
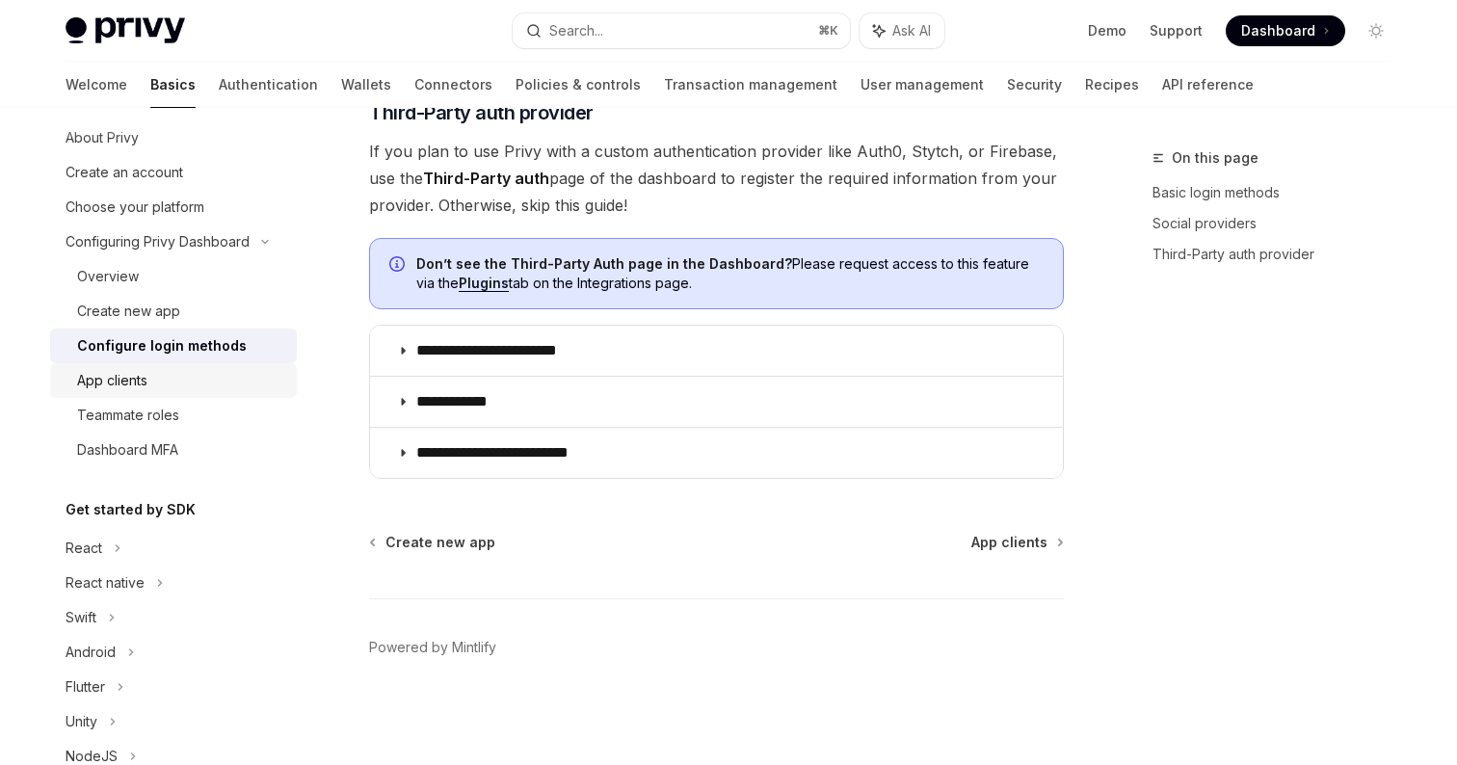
click at [164, 377] on div "App clients" at bounding box center [181, 380] width 208 height 23
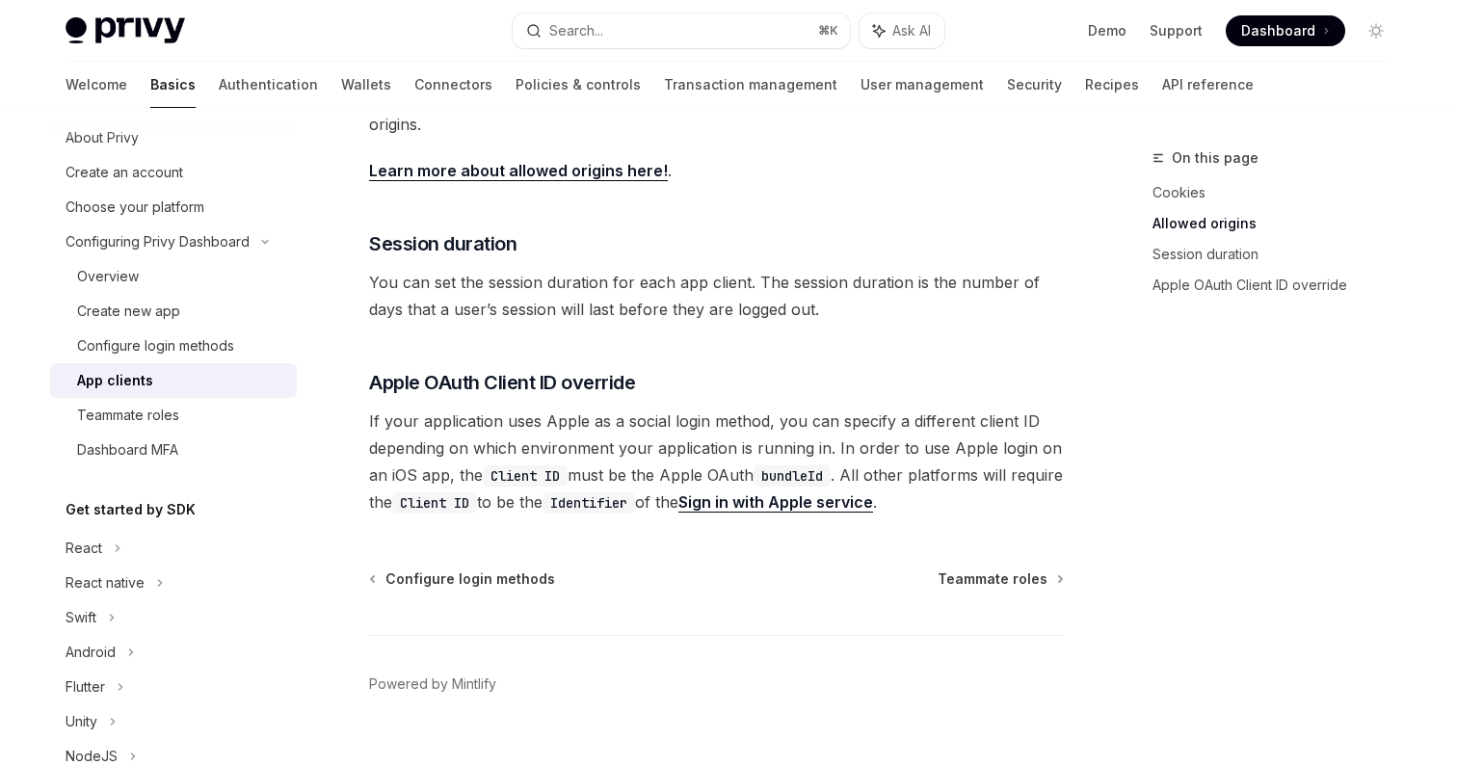
scroll to position [776, 0]
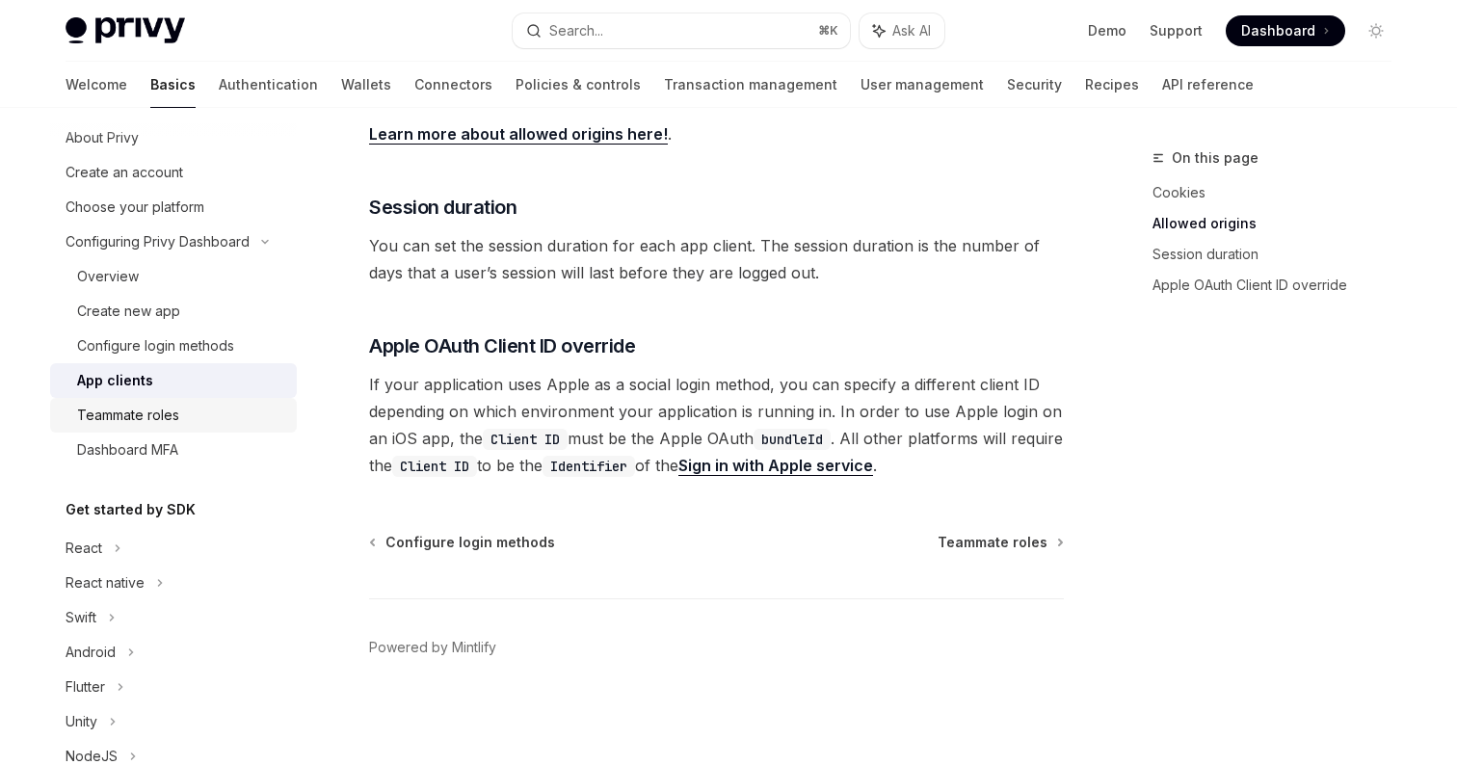
click at [163, 427] on link "Teammate roles" at bounding box center [173, 415] width 247 height 35
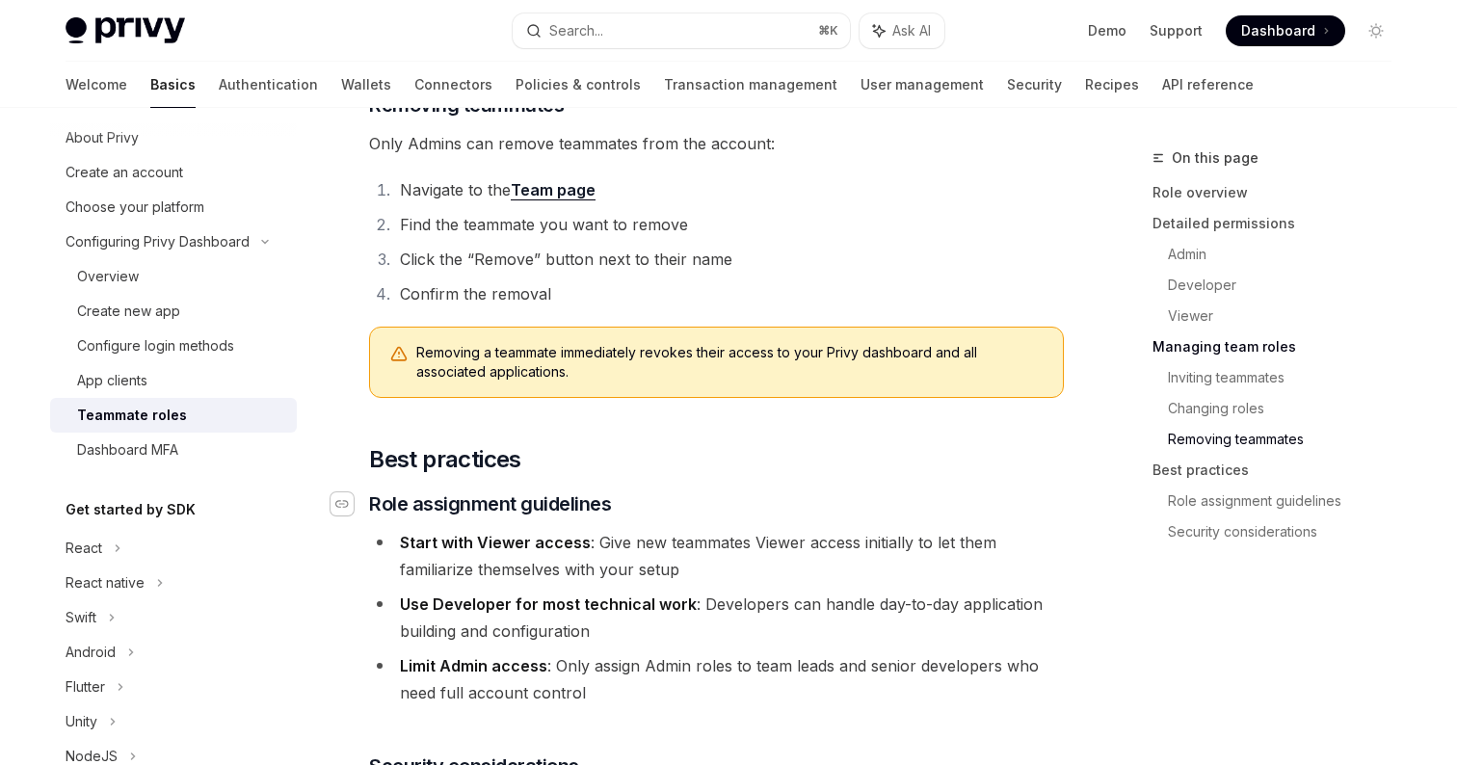
scroll to position [2931, 0]
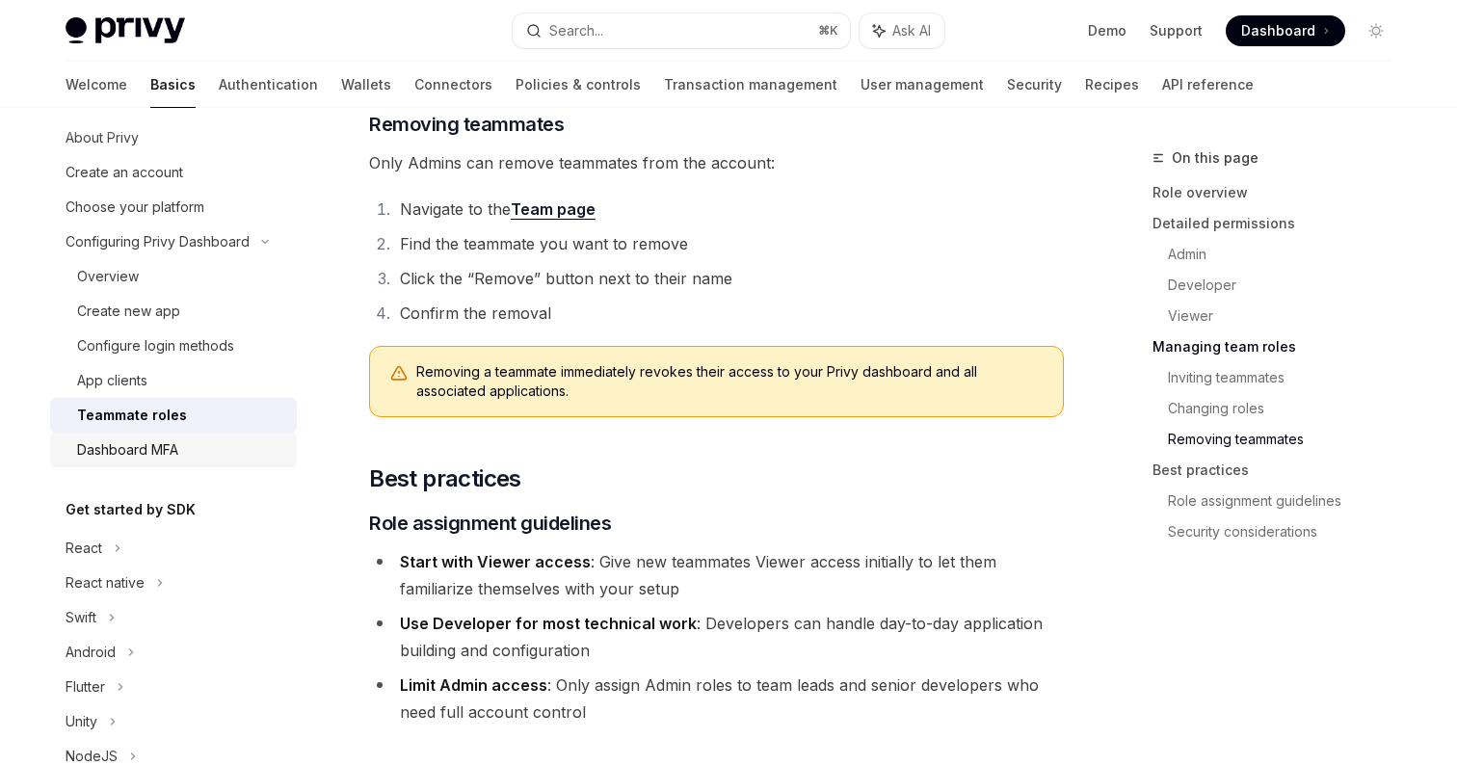
click at [192, 452] on div "Dashboard MFA" at bounding box center [181, 450] width 208 height 23
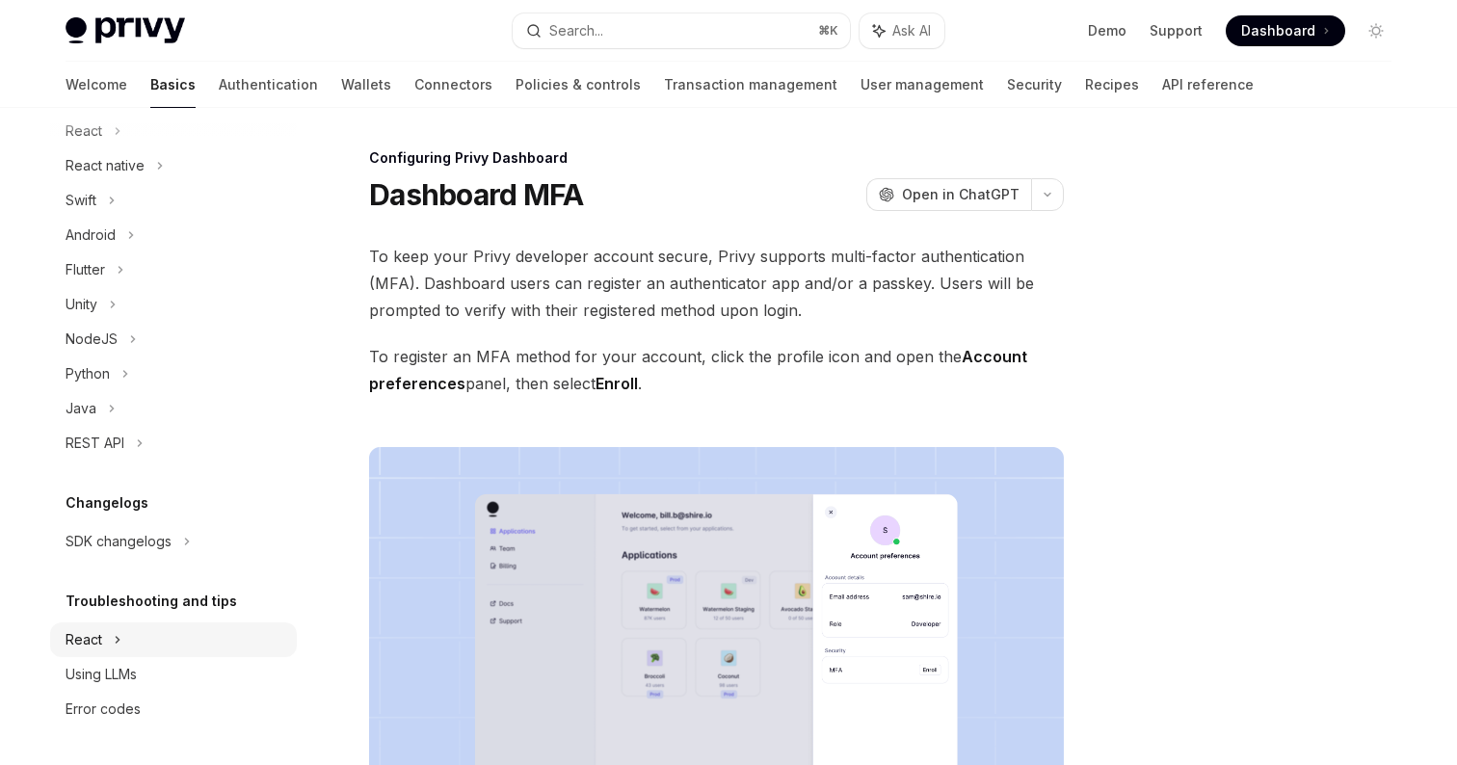
scroll to position [468, 0]
click at [123, 437] on div "REST API" at bounding box center [95, 443] width 59 height 23
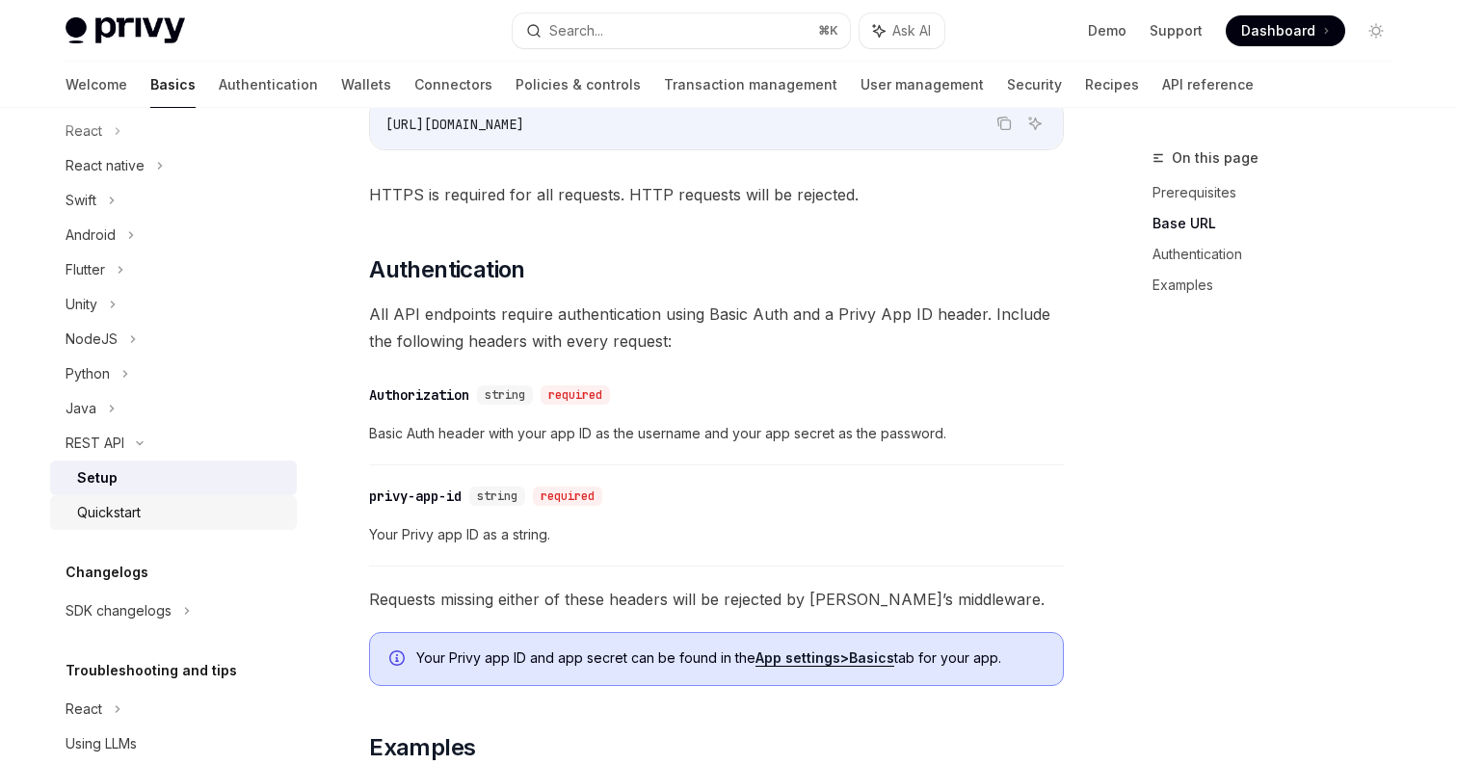
scroll to position [397, 0]
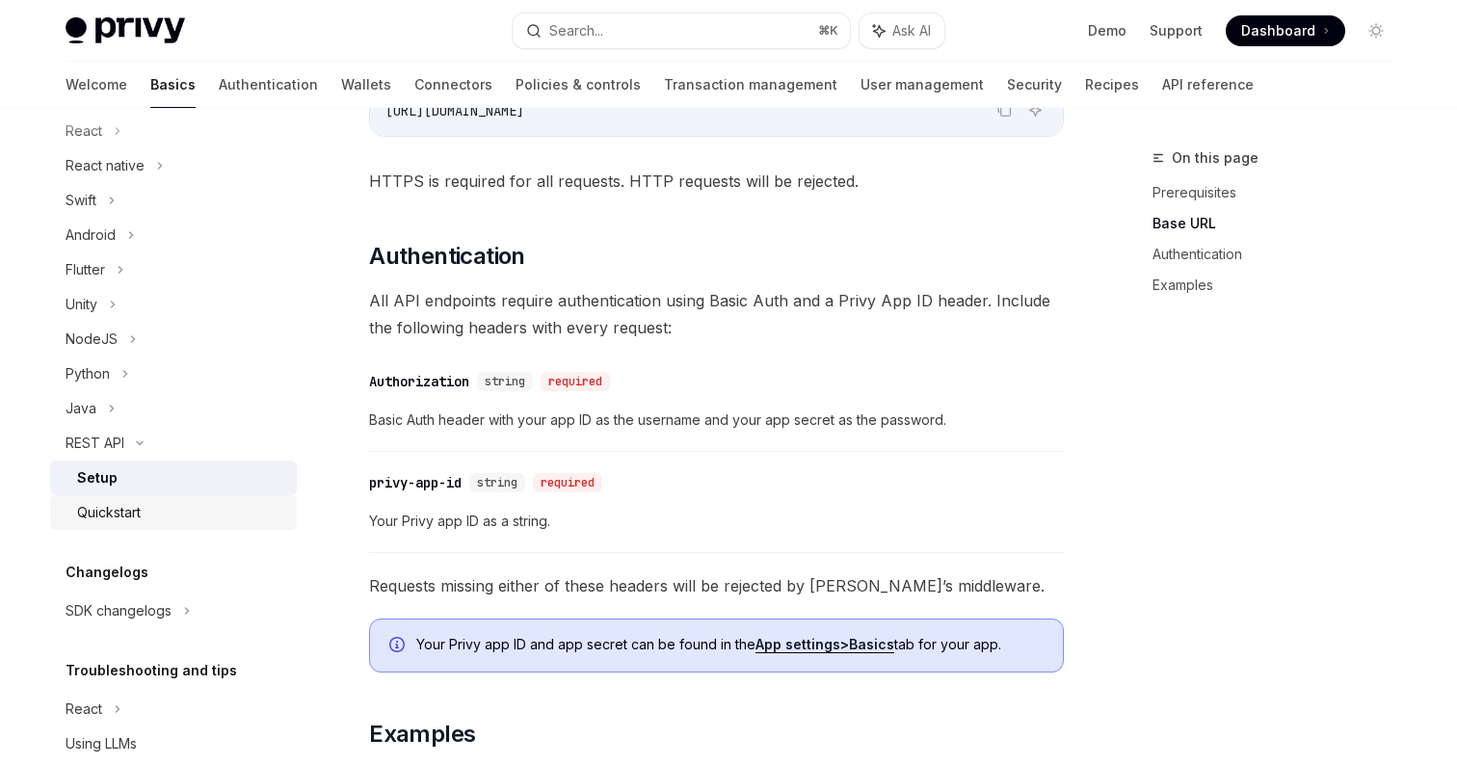
click at [156, 519] on div "Quickstart" at bounding box center [181, 512] width 208 height 23
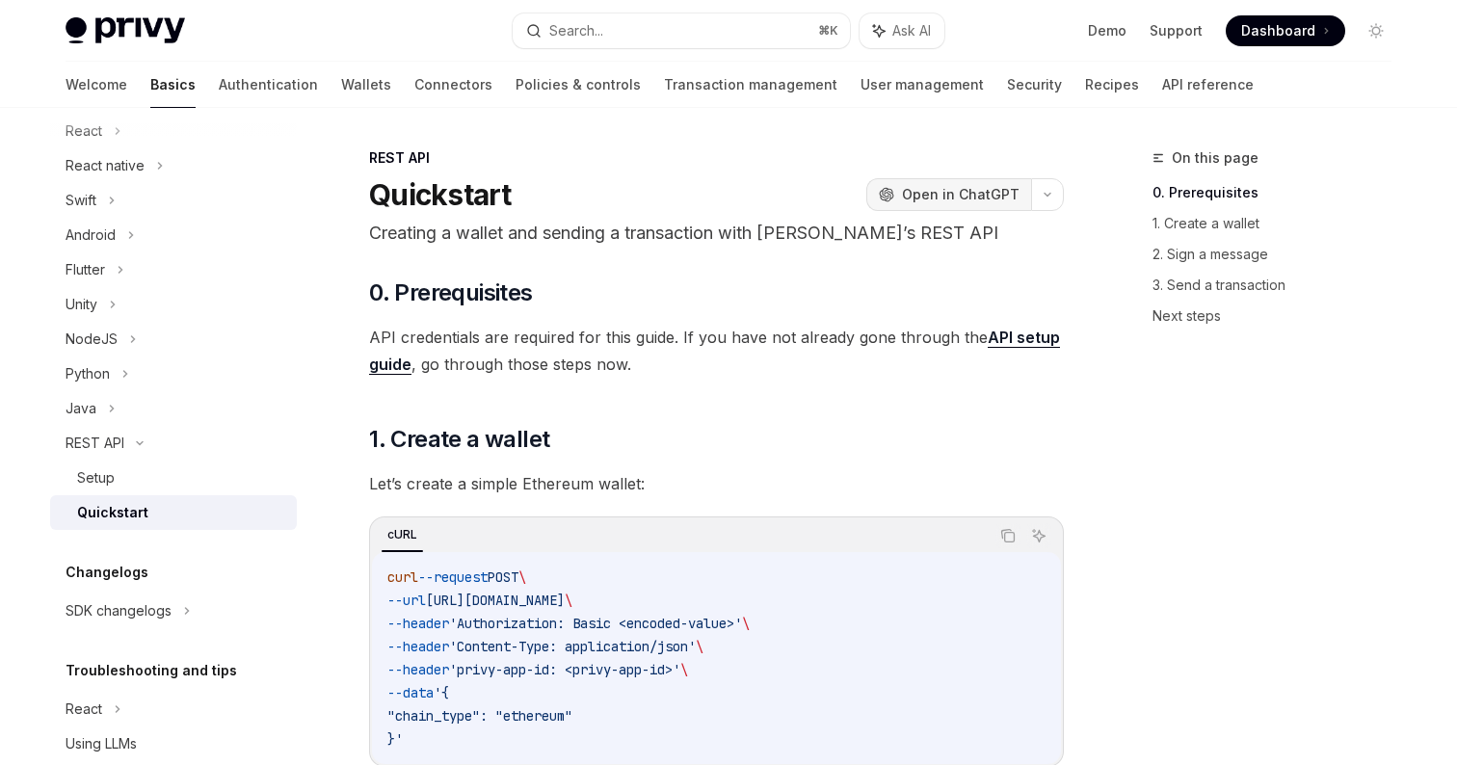
click at [987, 190] on span "Open in ChatGPT" at bounding box center [961, 194] width 118 height 19
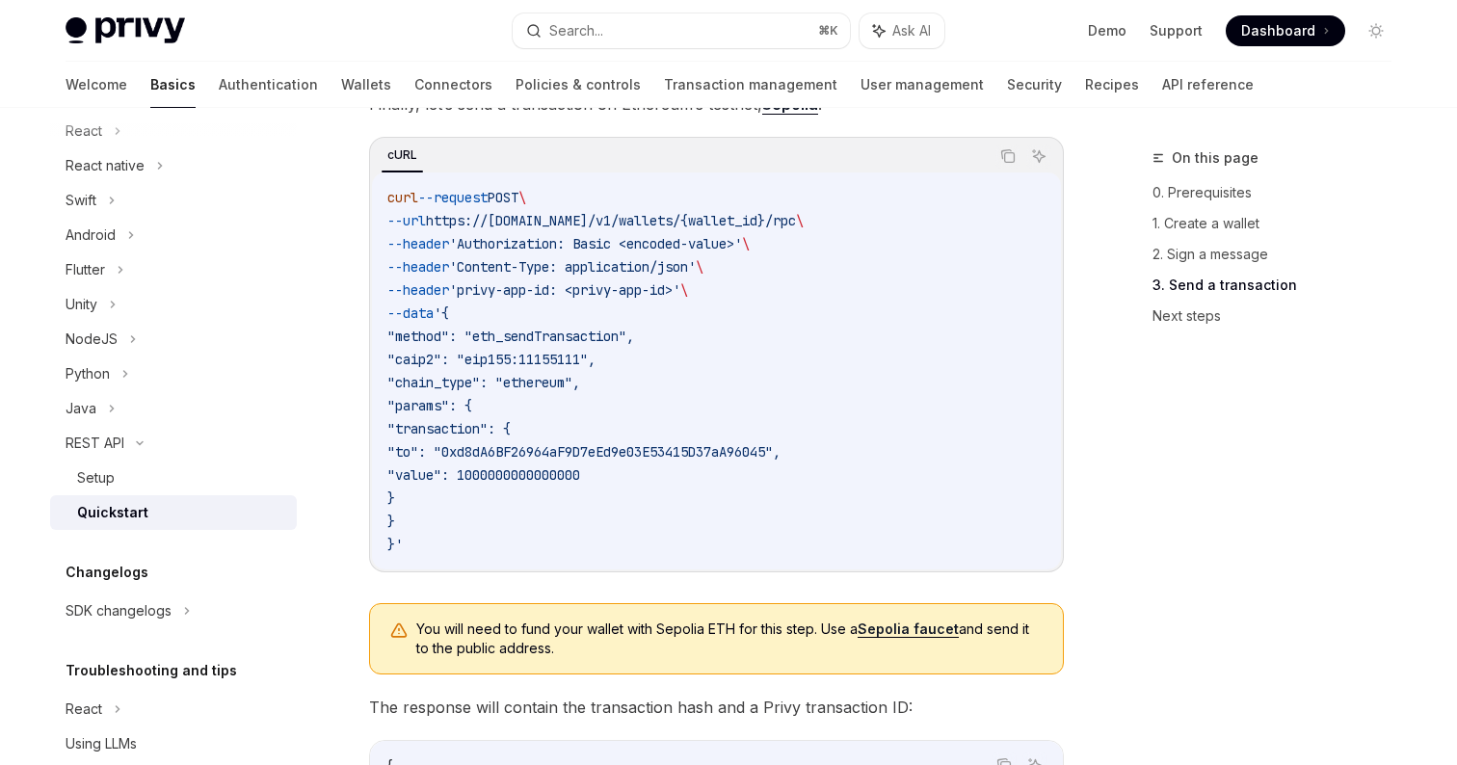
scroll to position [1876, 0]
click at [120, 128] on div at bounding box center [173, 123] width 247 height 31
click at [99, 132] on div at bounding box center [173, 123] width 247 height 31
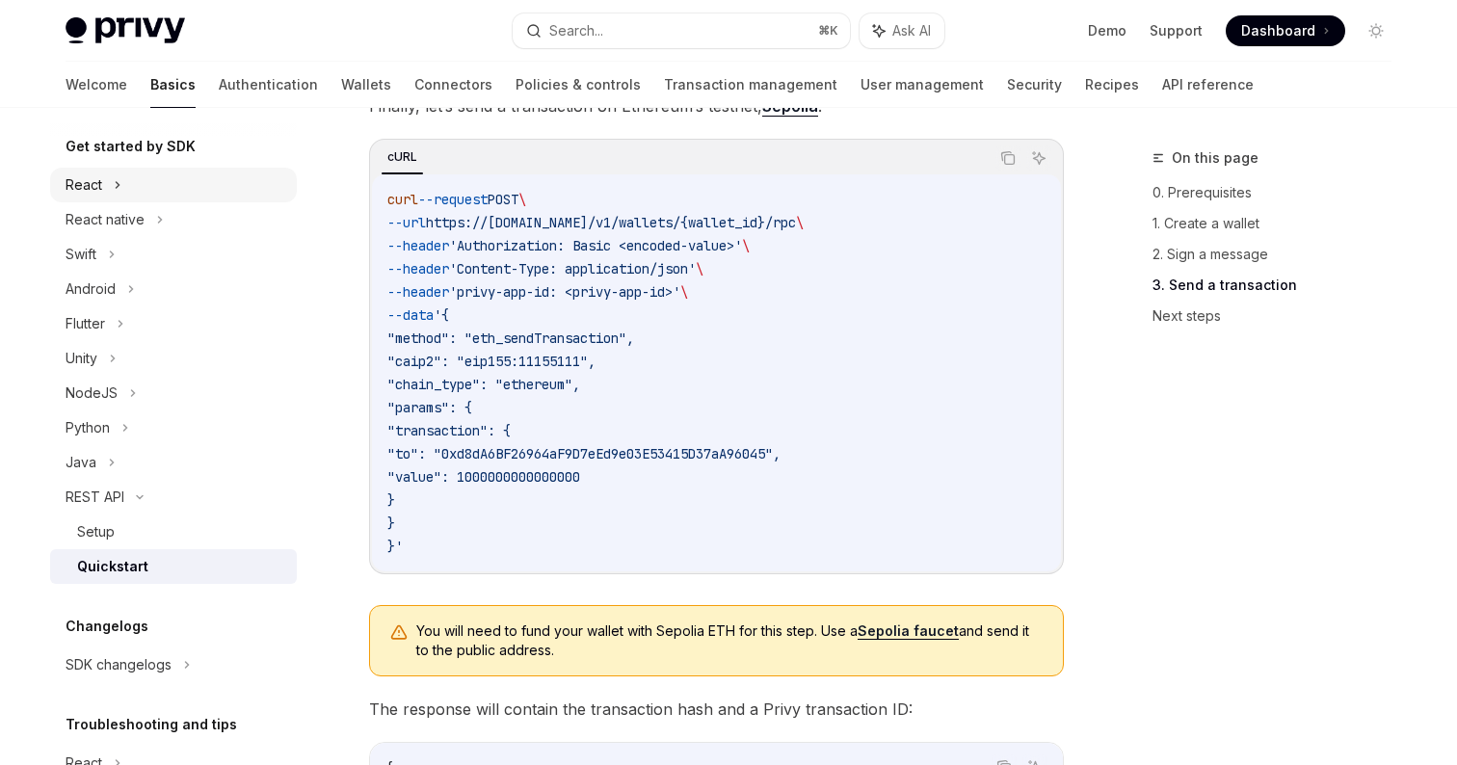
scroll to position [408, 0]
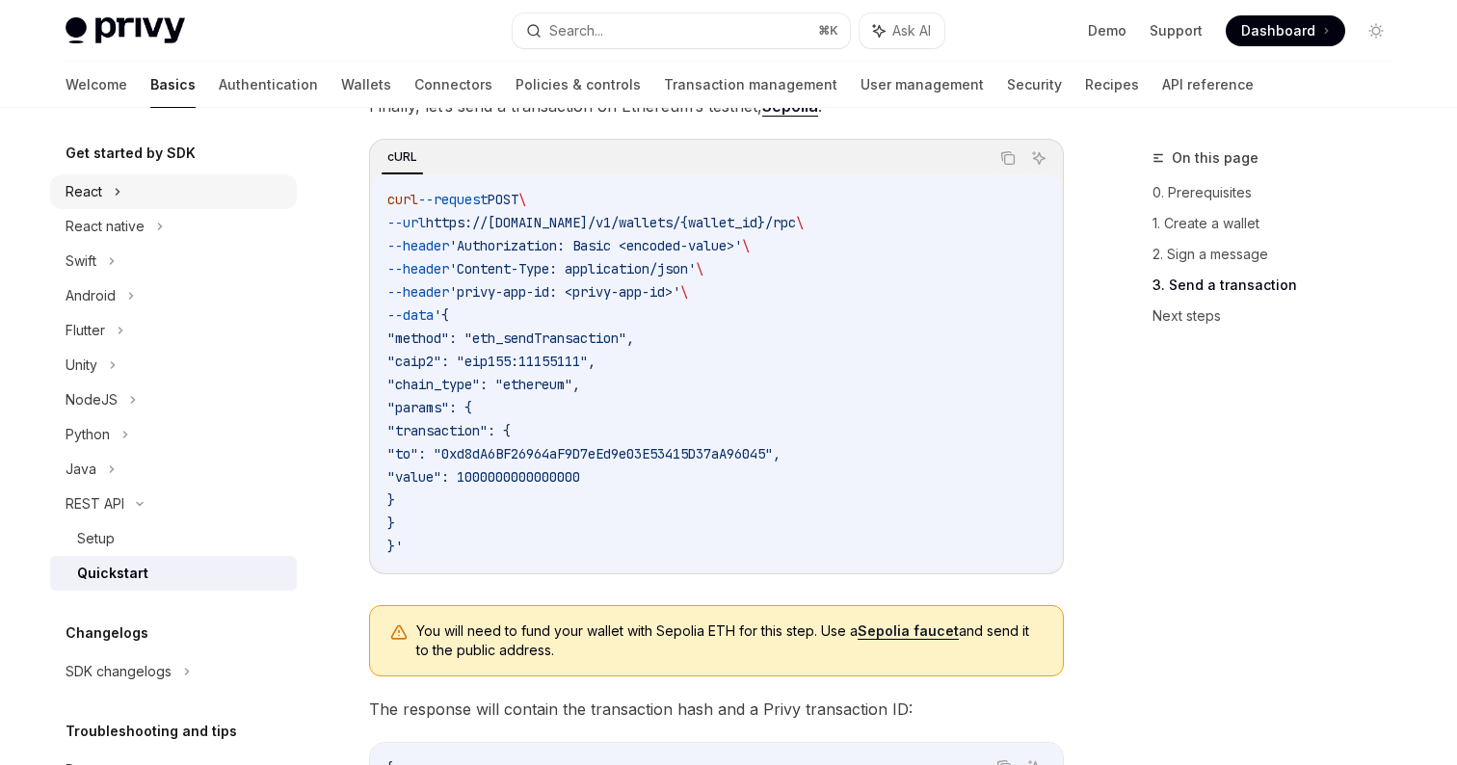
click at [90, 196] on div "React" at bounding box center [84, 191] width 37 height 23
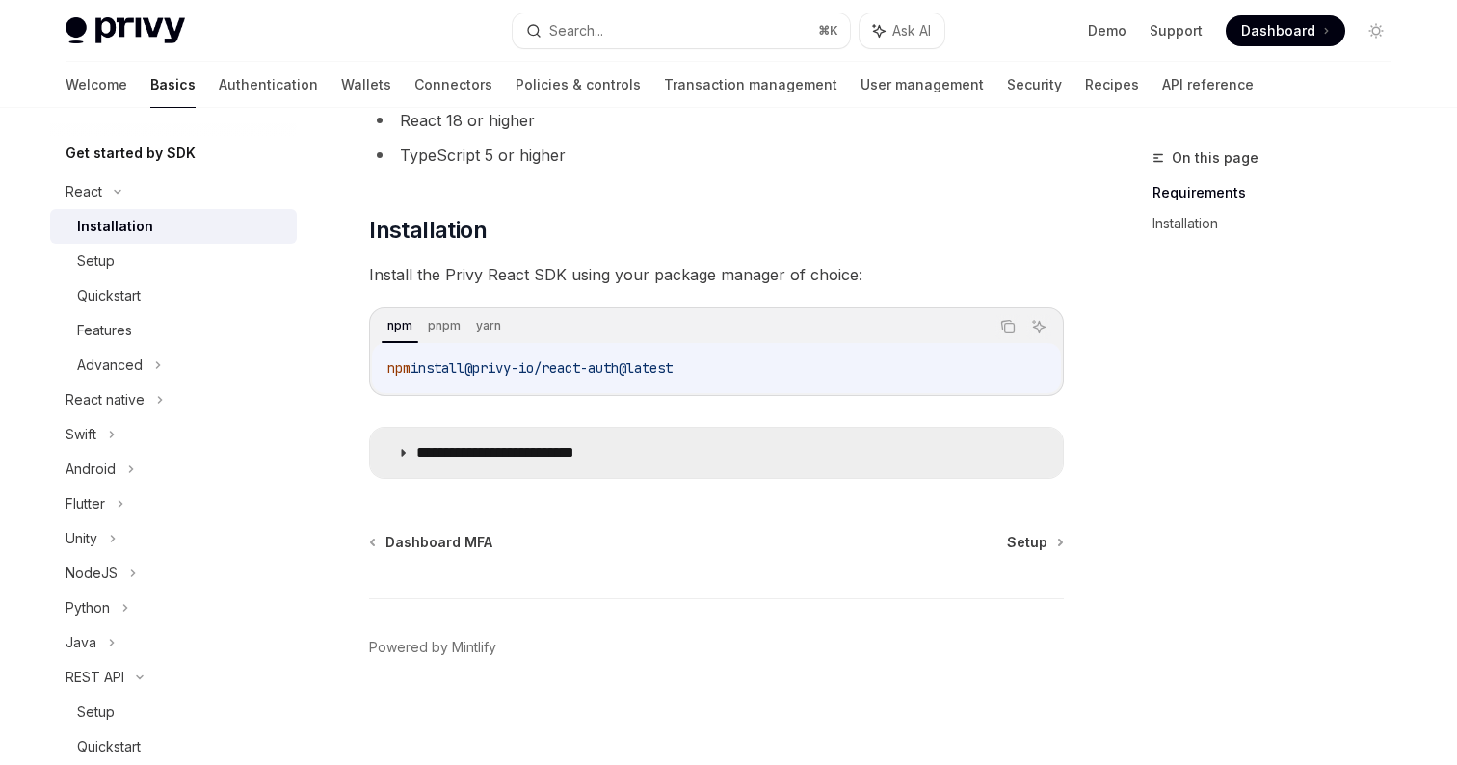
scroll to position [180, 0]
click at [570, 466] on summary "**********" at bounding box center [716, 455] width 693 height 50
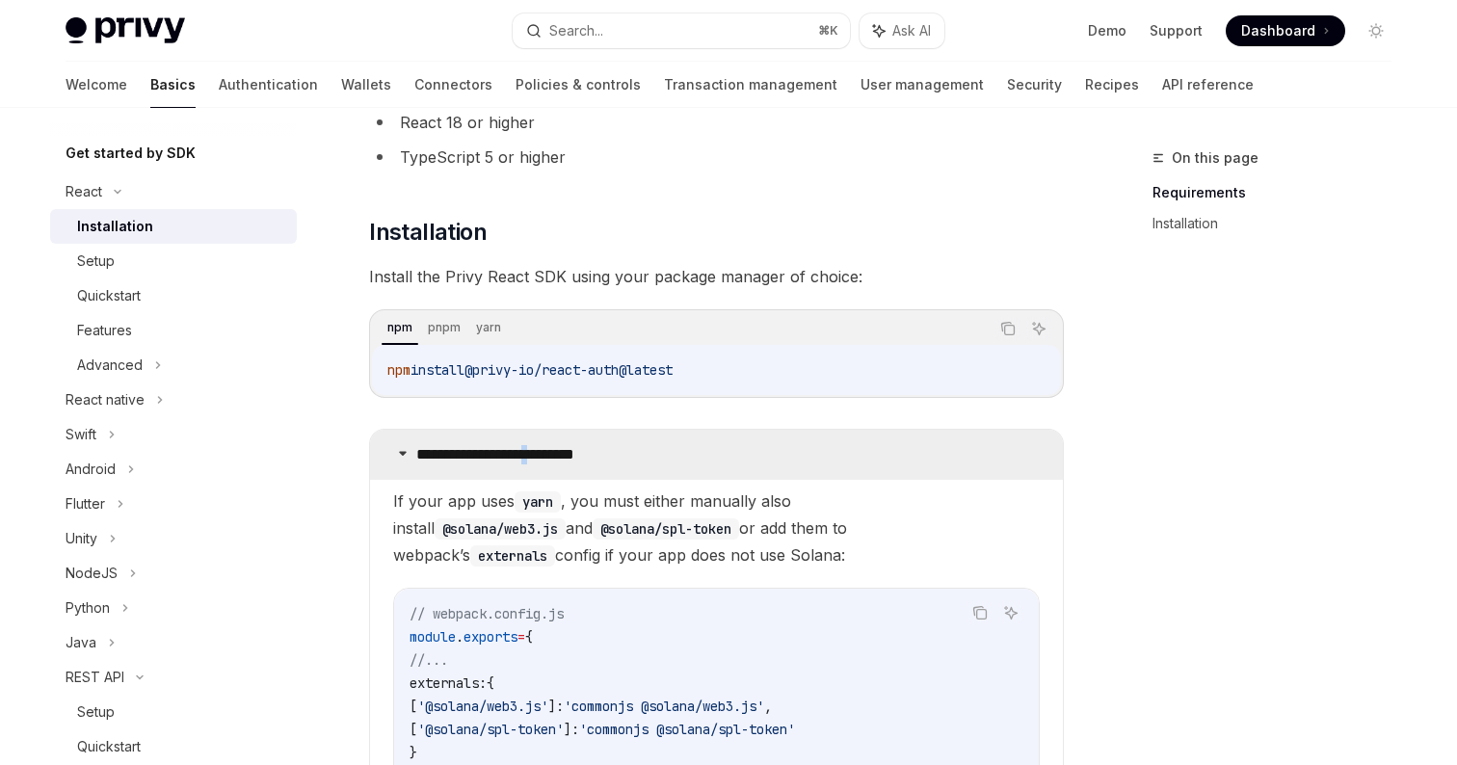
click at [572, 464] on p "**********" at bounding box center [525, 454] width 219 height 19
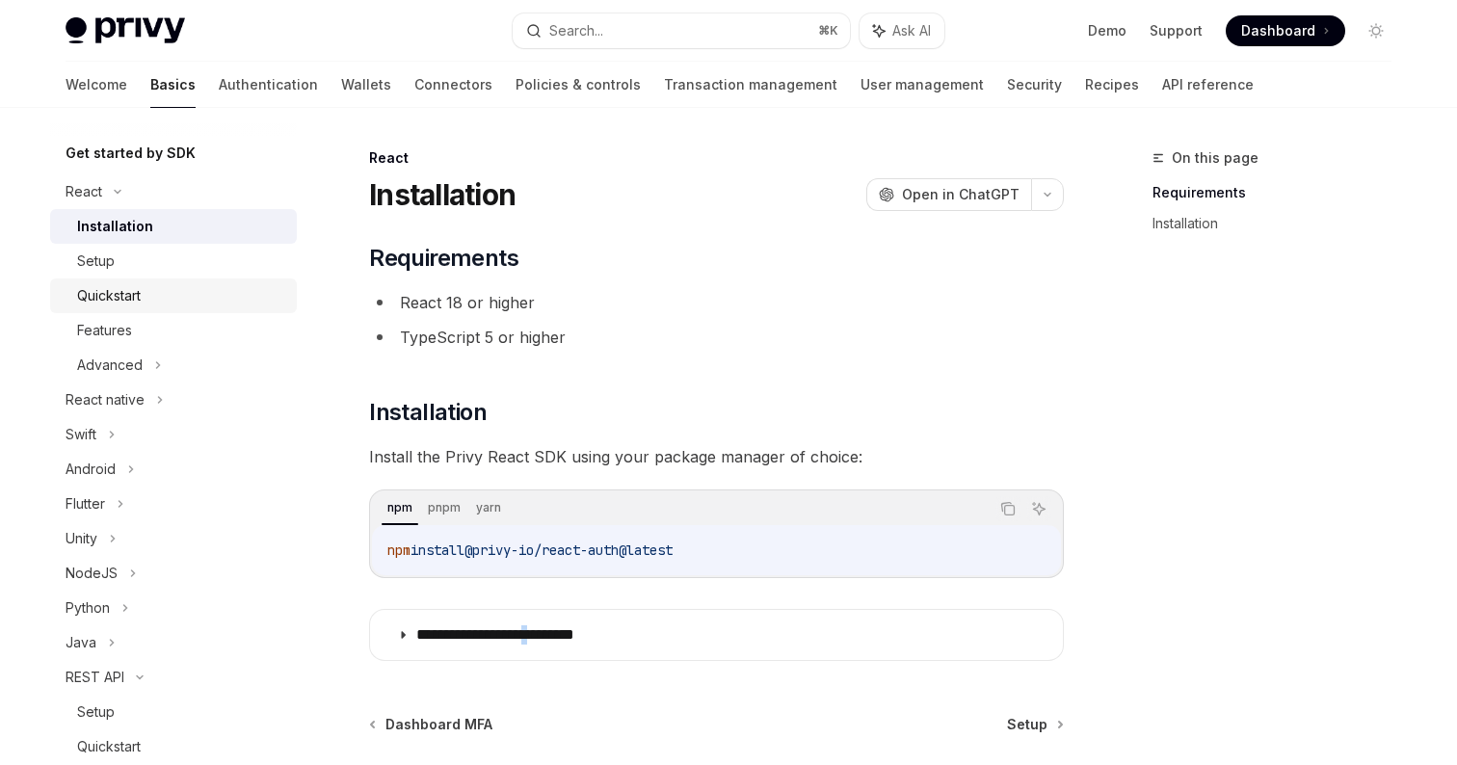
click at [166, 303] on div "Quickstart" at bounding box center [181, 295] width 208 height 23
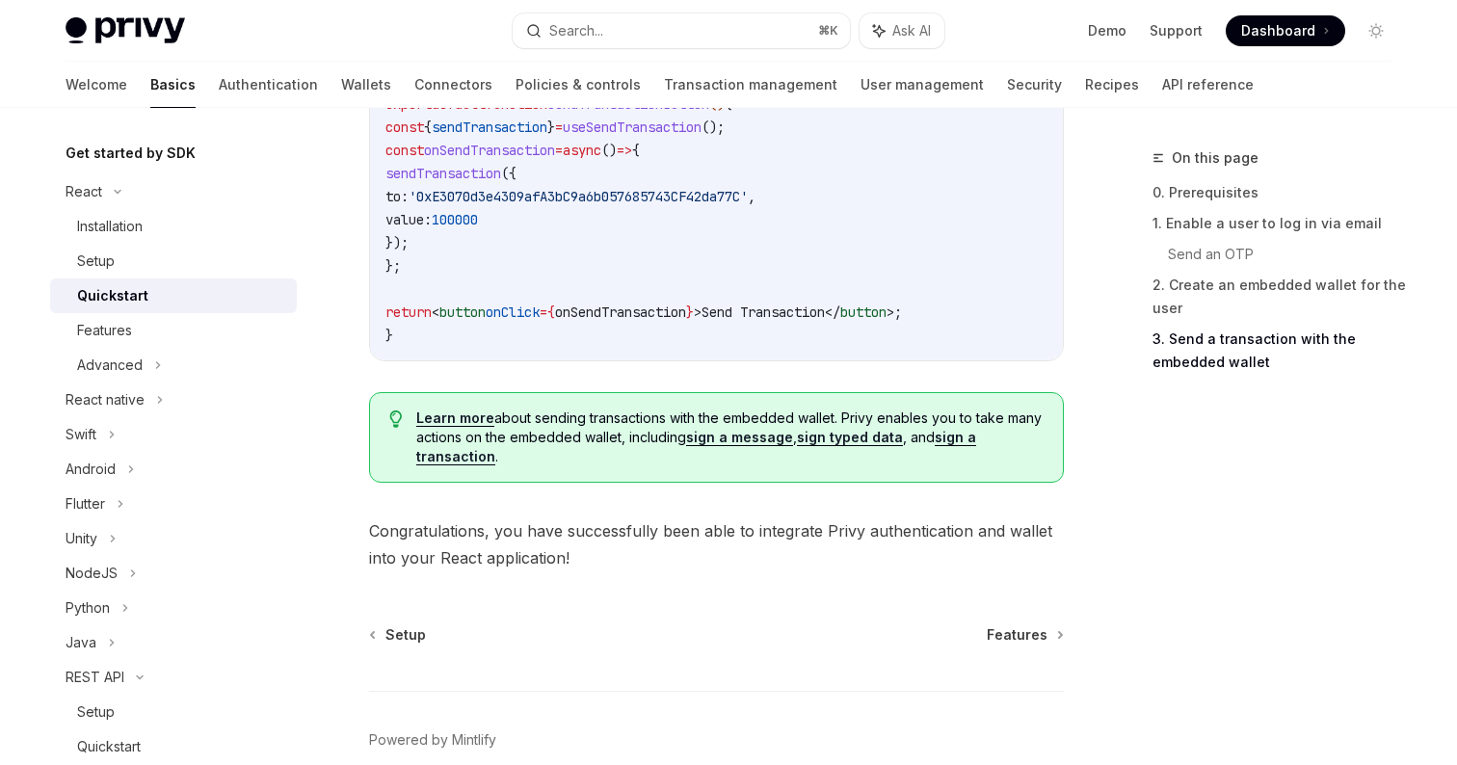
scroll to position [1938, 0]
click at [179, 322] on div "Features" at bounding box center [181, 330] width 208 height 23
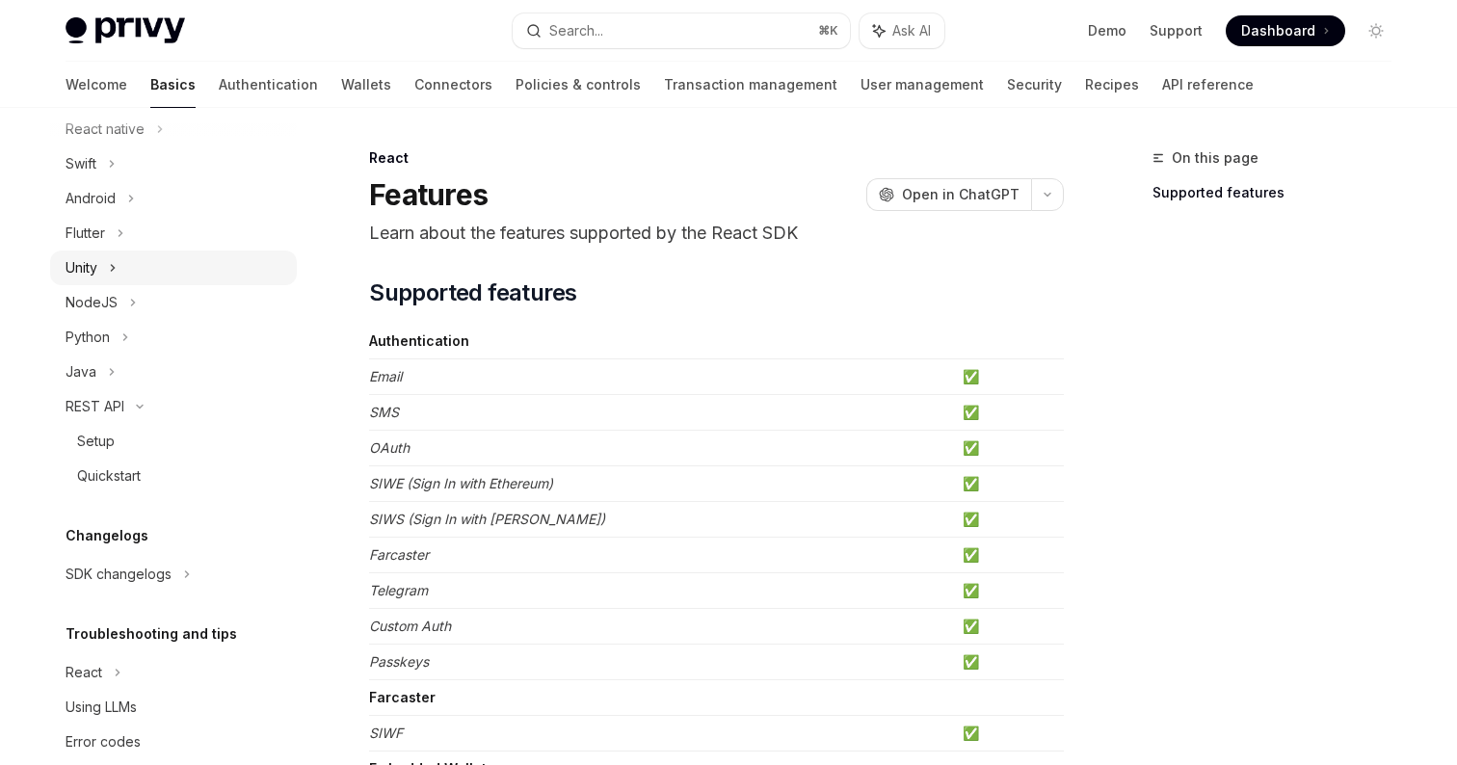
scroll to position [689, 0]
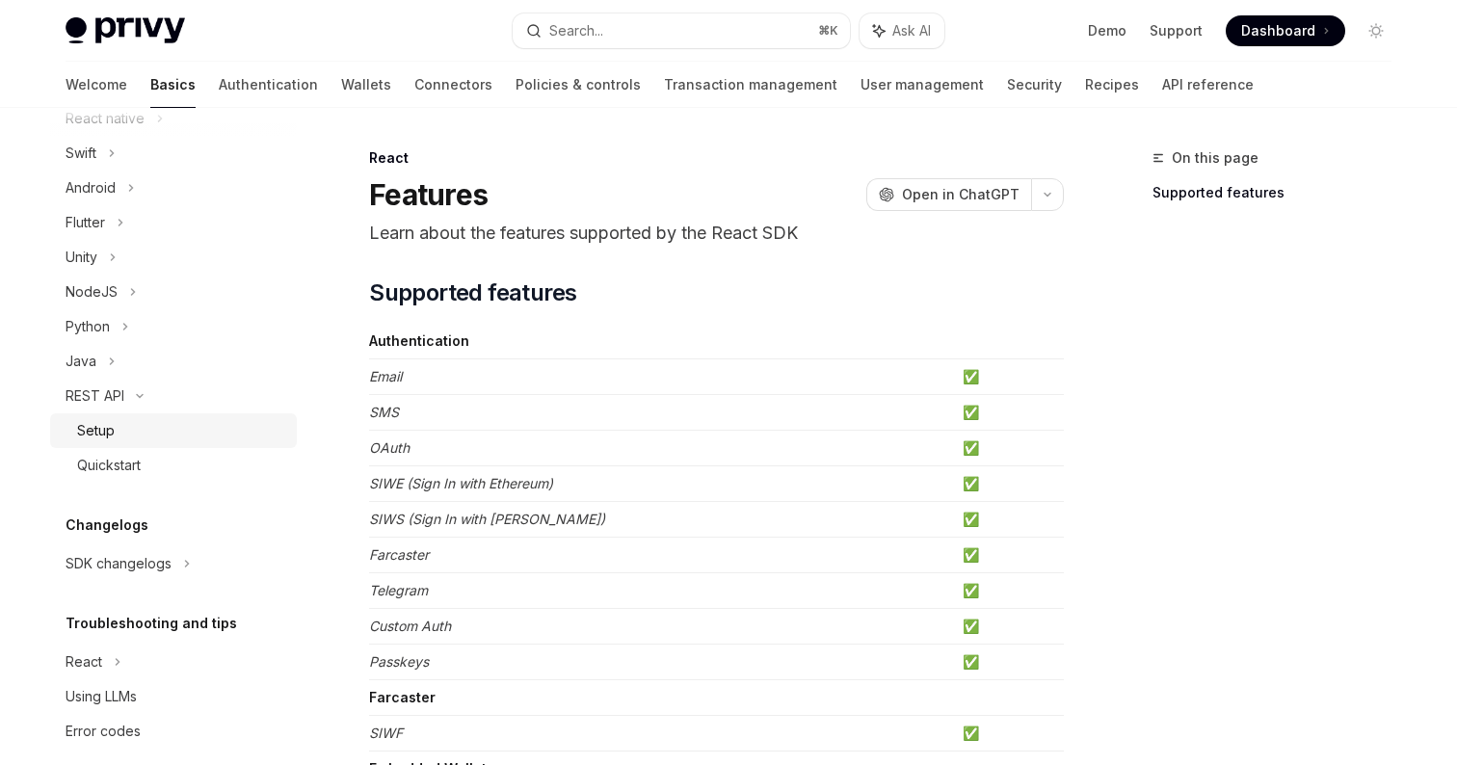
click at [160, 441] on div "Setup" at bounding box center [181, 430] width 208 height 23
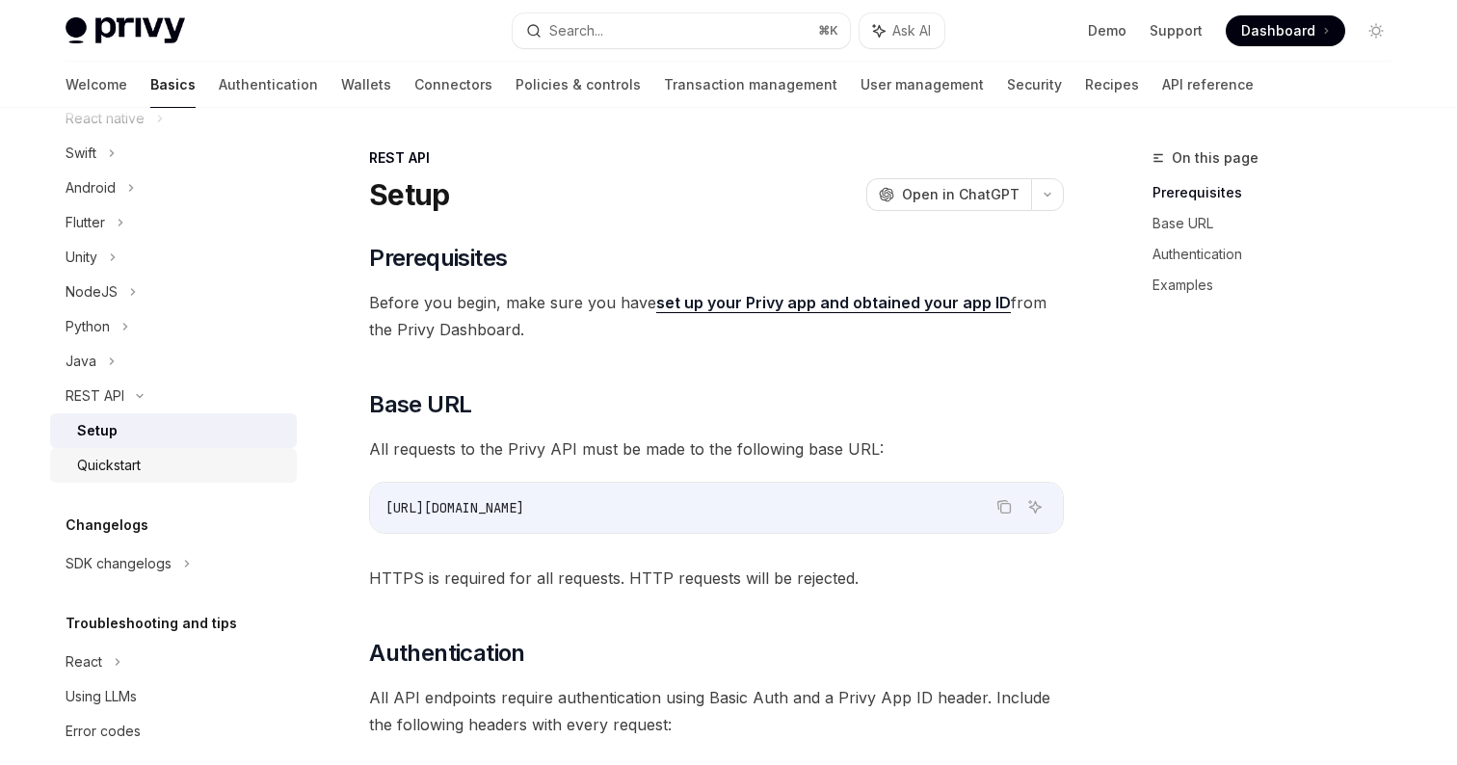
click at [163, 470] on div "Quickstart" at bounding box center [181, 465] width 208 height 23
type textarea "*"
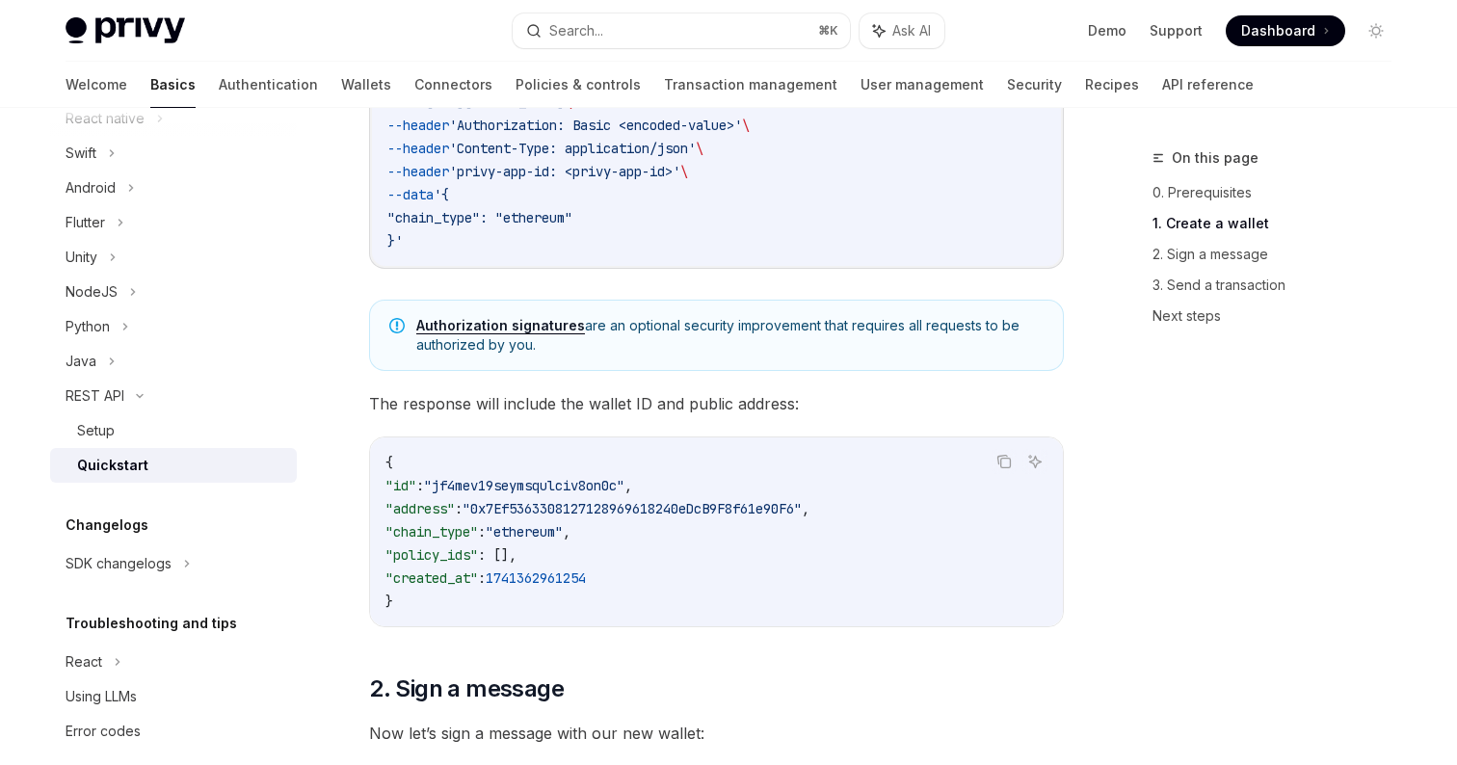
scroll to position [520, 0]
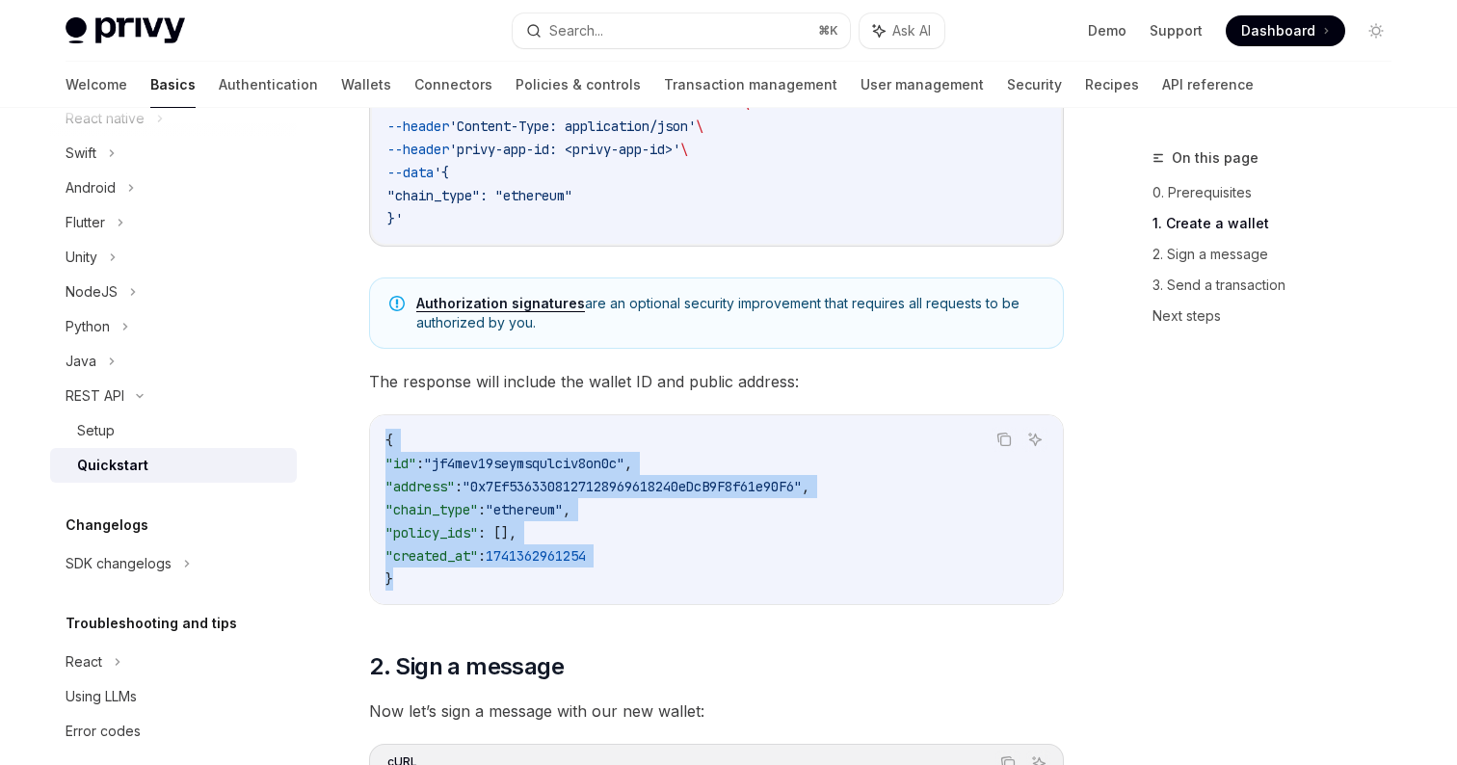
drag, startPoint x: 383, startPoint y: 436, endPoint x: 415, endPoint y: 584, distance: 152.0
click at [414, 585] on div "{ "id" : "jf4mev19seymsqulciv8on0c" , "address" : "0x7Ef5363308127128969618240e…" at bounding box center [716, 509] width 693 height 189
copy code "{ "id" : "jf4mev19seymsqulciv8on0c" , "address" : "0x7Ef5363308127128969618240e…"
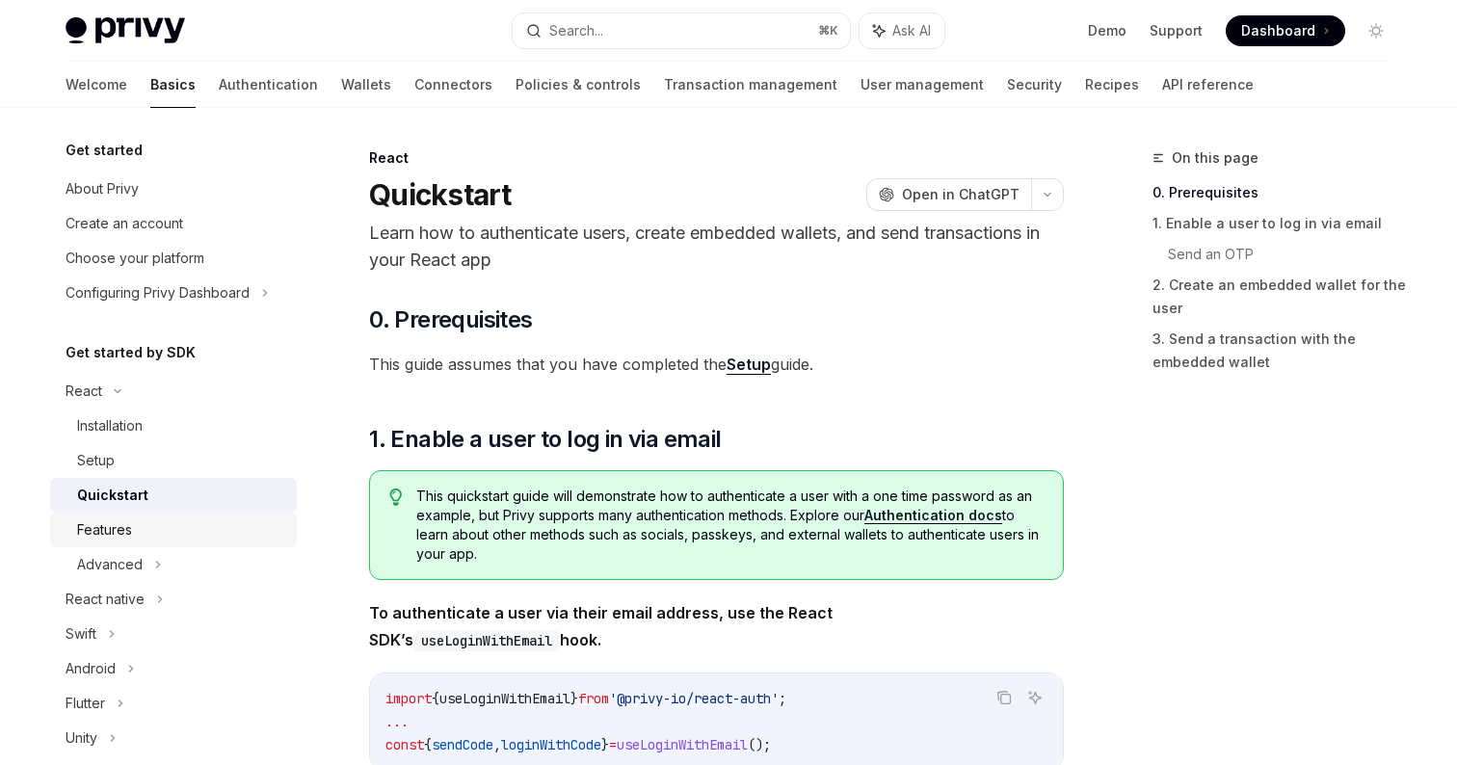
click at [123, 540] on div "Features" at bounding box center [104, 530] width 55 height 23
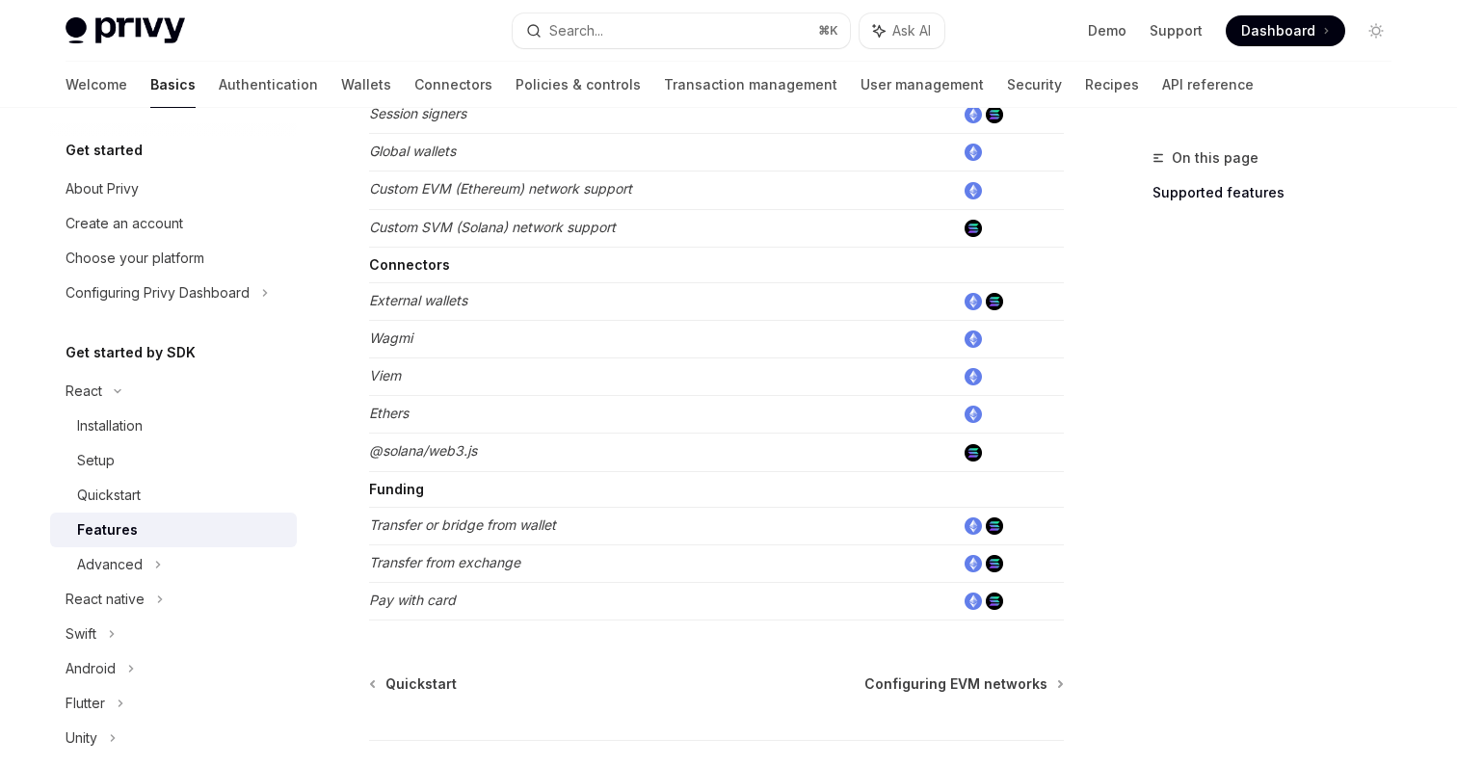
scroll to position [1145, 0]
click at [976, 602] on img at bounding box center [973, 600] width 17 height 17
click at [104, 570] on div "Advanced" at bounding box center [110, 564] width 66 height 23
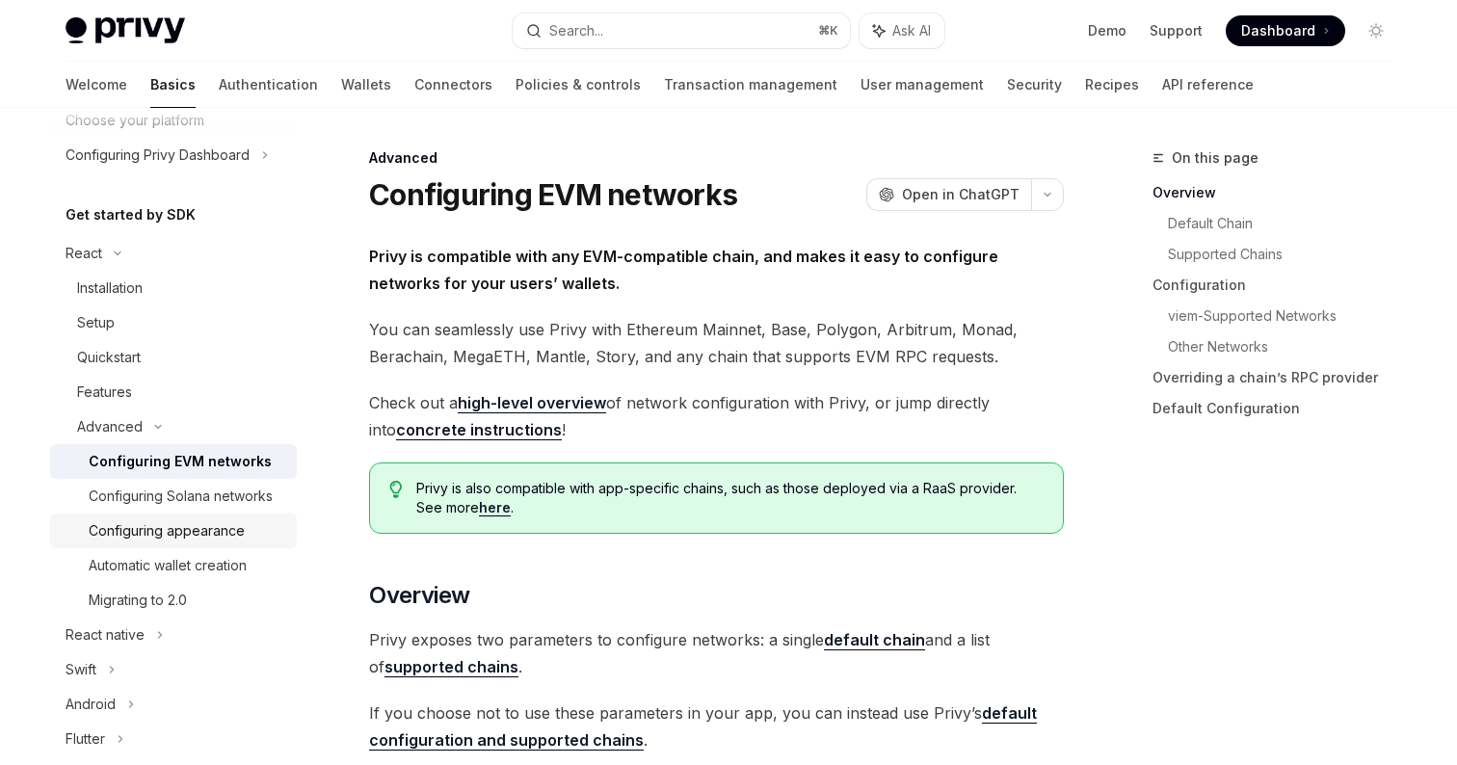
scroll to position [137, 0]
click at [224, 537] on div "Configuring appearance" at bounding box center [167, 531] width 156 height 23
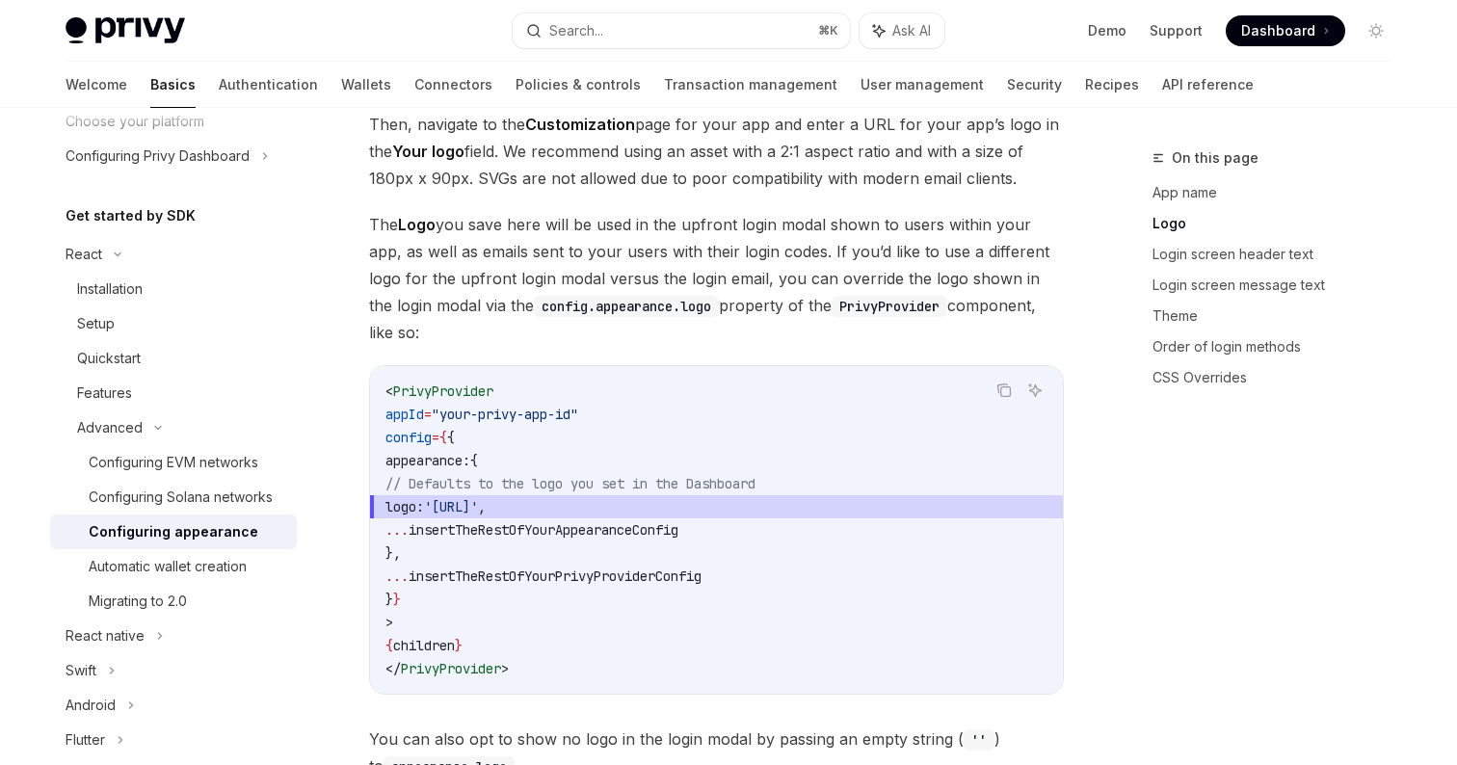
scroll to position [911, 0]
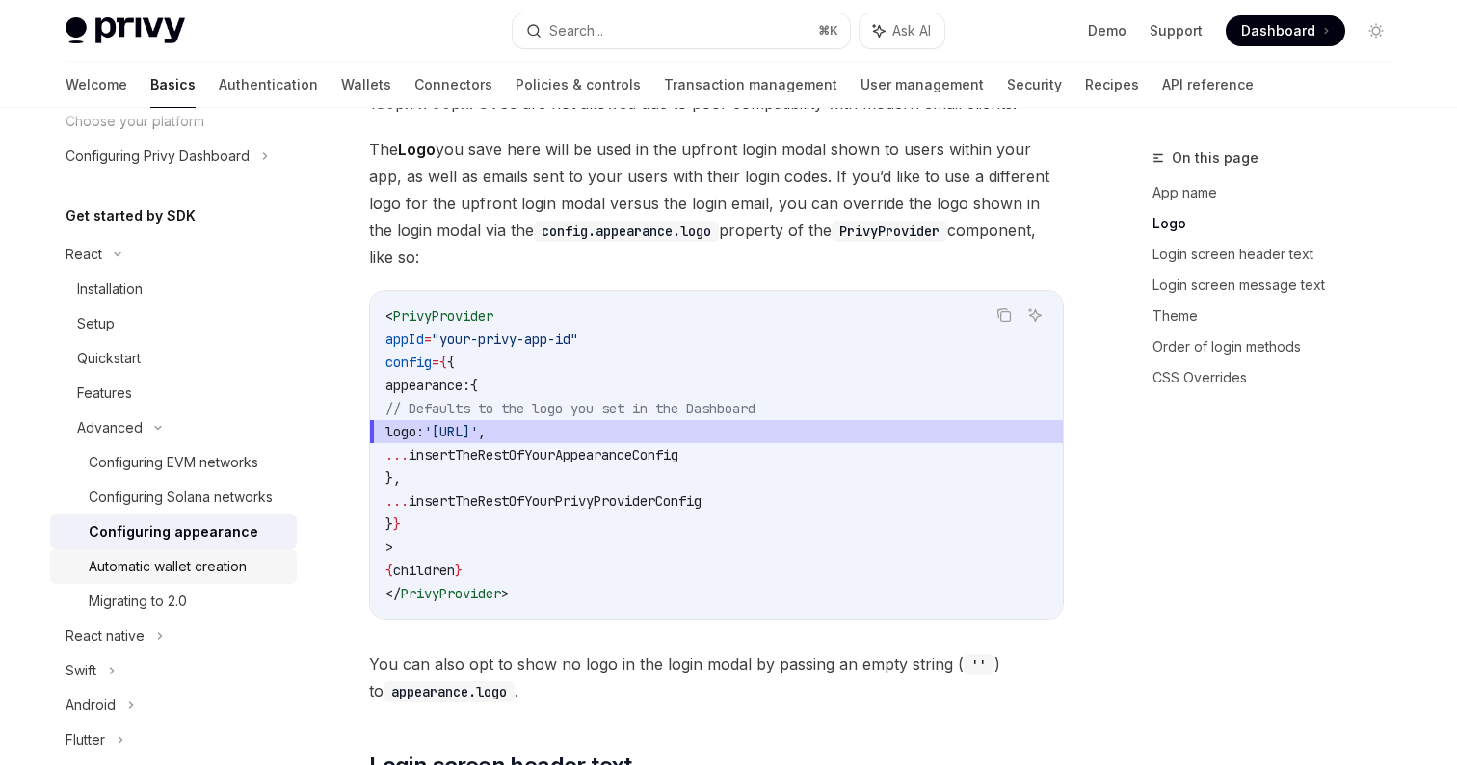
click at [241, 568] on div "Automatic wallet creation" at bounding box center [168, 566] width 158 height 23
type textarea "*"
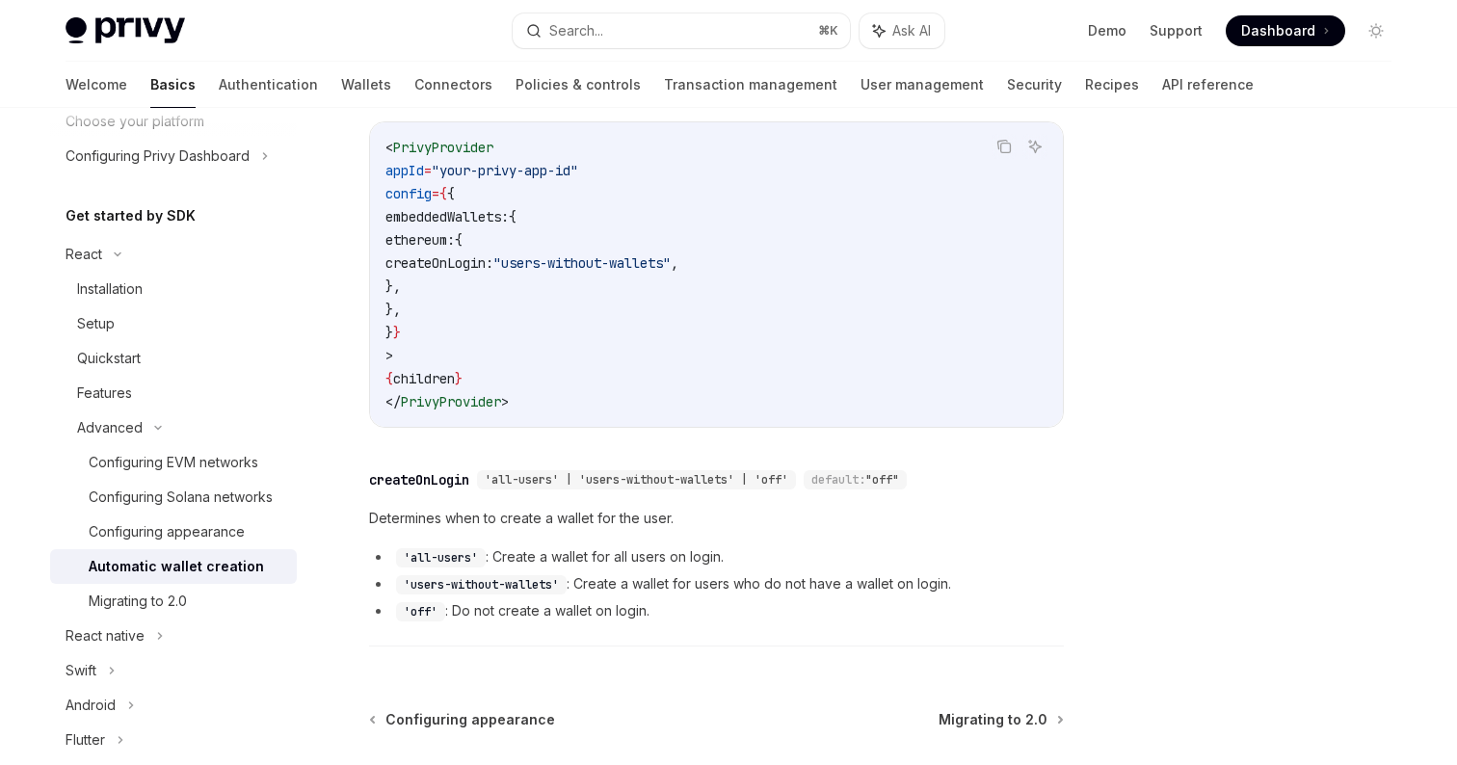
scroll to position [621, 0]
